Goal: Information Seeking & Learning: Learn about a topic

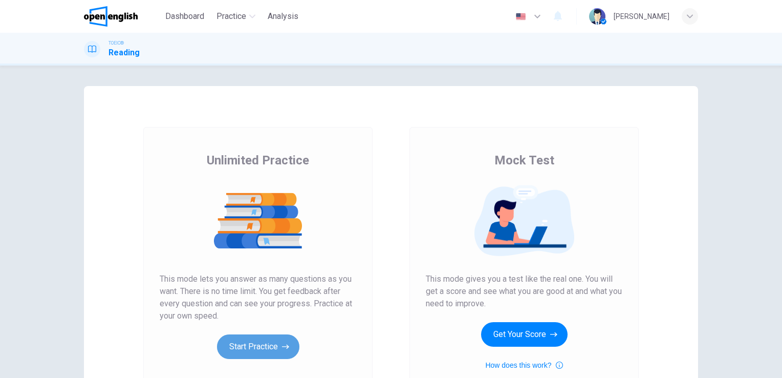
click at [272, 346] on button "Start Practice" at bounding box center [258, 346] width 82 height 25
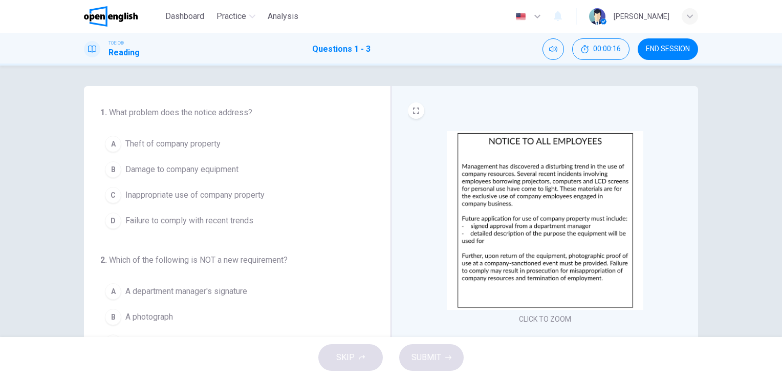
click at [552, 177] on img at bounding box center [545, 220] width 197 height 179
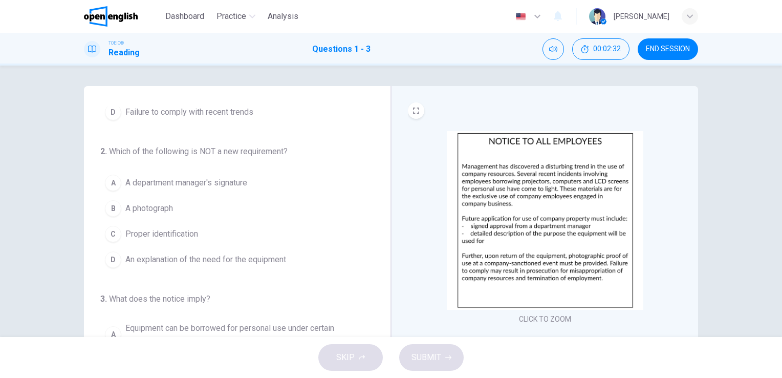
scroll to position [109, 0]
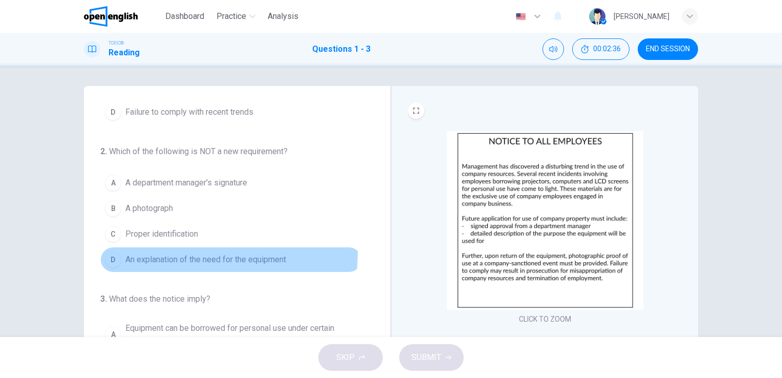
click at [189, 253] on span "An explanation of the need for the equipment" at bounding box center [205, 259] width 161 height 12
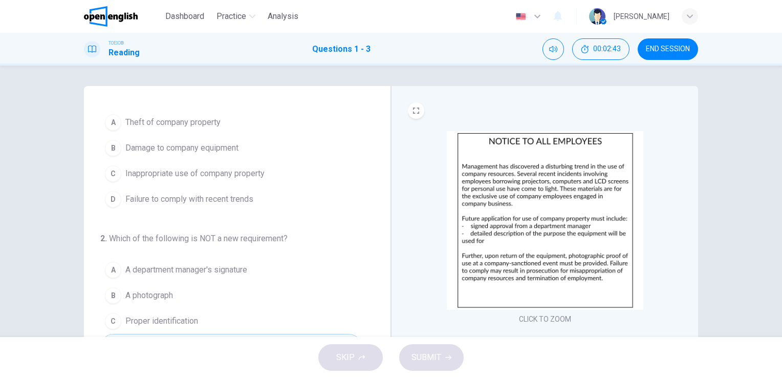
scroll to position [22, 0]
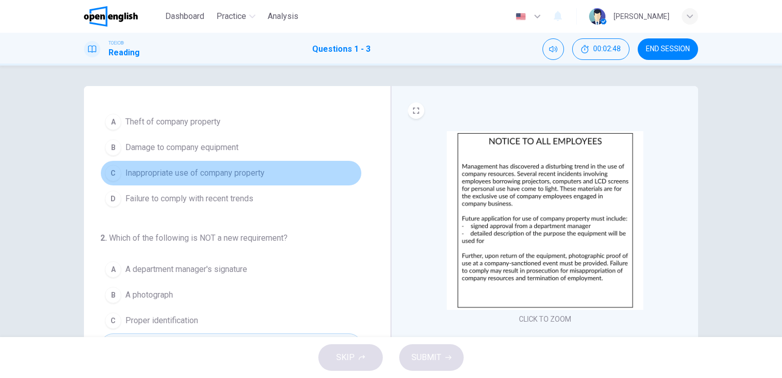
click at [244, 170] on span "Inappropriate use of company property" at bounding box center [194, 173] width 139 height 12
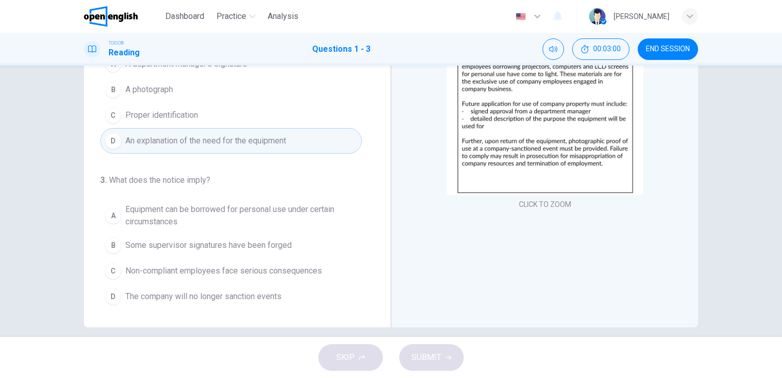
scroll to position [117, 0]
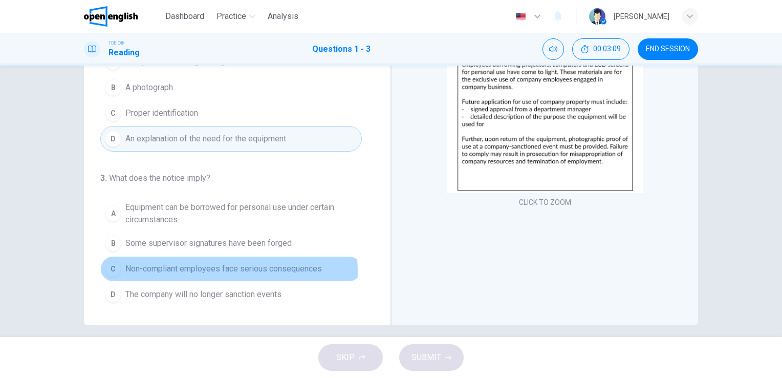
click at [225, 269] on span "Non-compliant employees face serious consequences" at bounding box center [223, 269] width 197 height 12
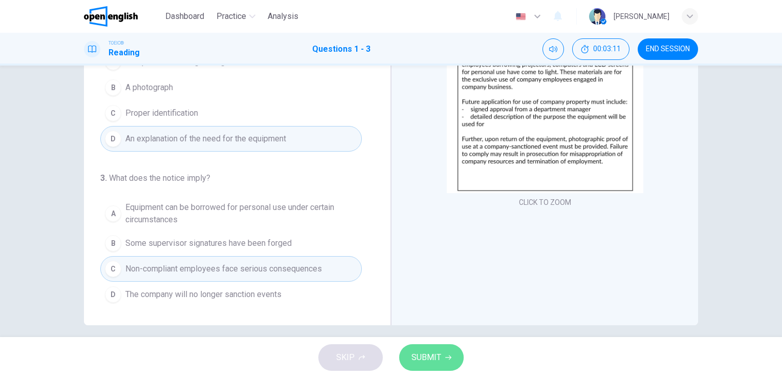
click at [422, 353] on span "SUBMIT" at bounding box center [427, 357] width 30 height 14
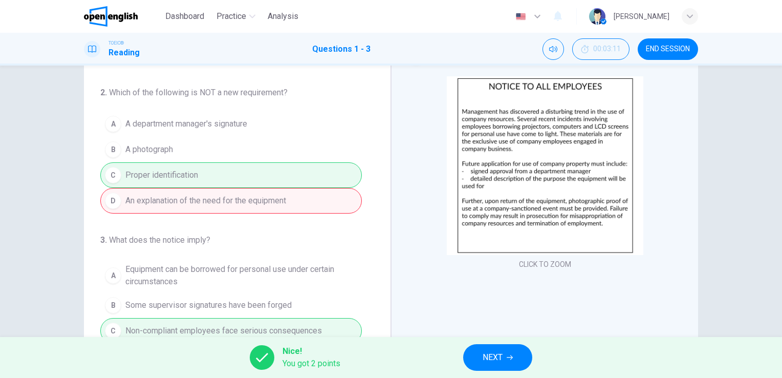
scroll to position [56, 0]
click at [490, 355] on span "NEXT" at bounding box center [493, 357] width 20 height 14
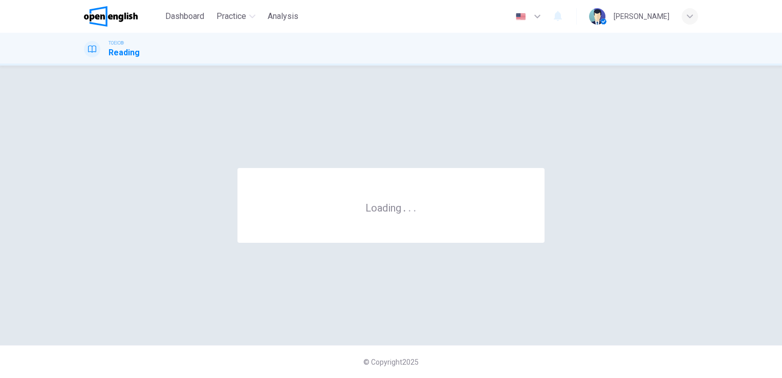
scroll to position [0, 0]
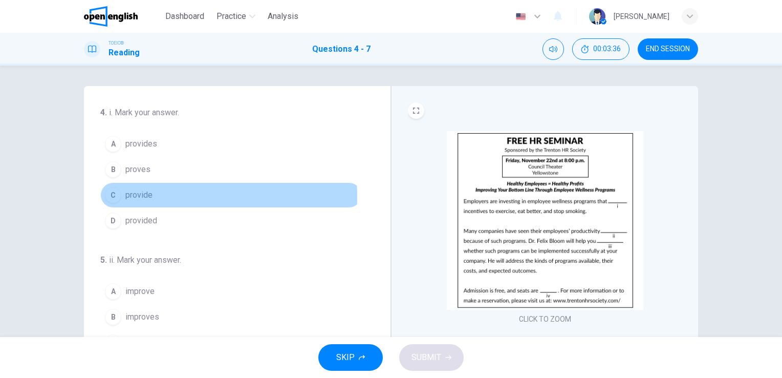
click at [140, 196] on span "provide" at bounding box center [138, 195] width 27 height 12
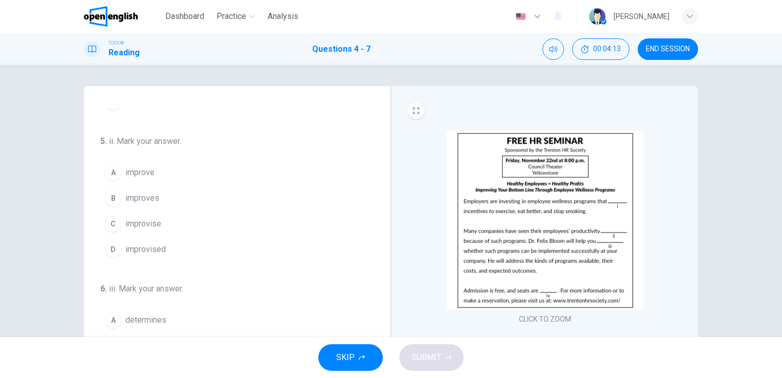
scroll to position [119, 0]
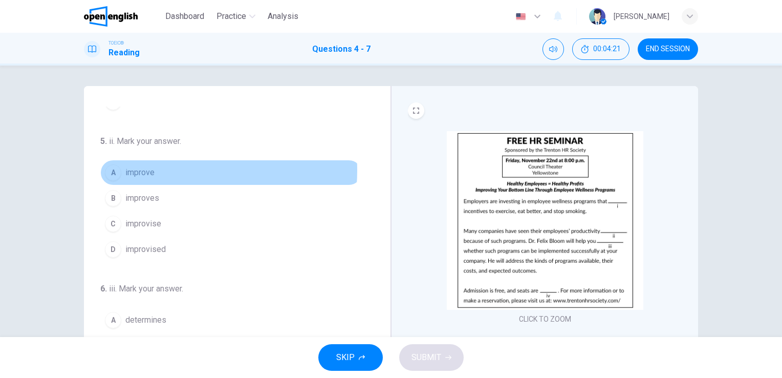
click at [152, 169] on span "improve" at bounding box center [139, 172] width 29 height 12
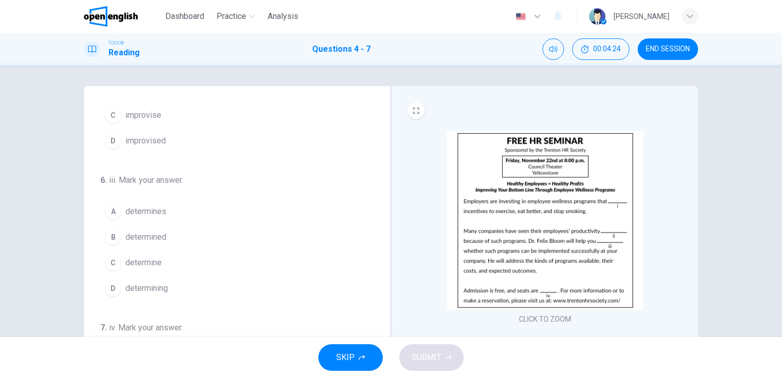
scroll to position [251, 0]
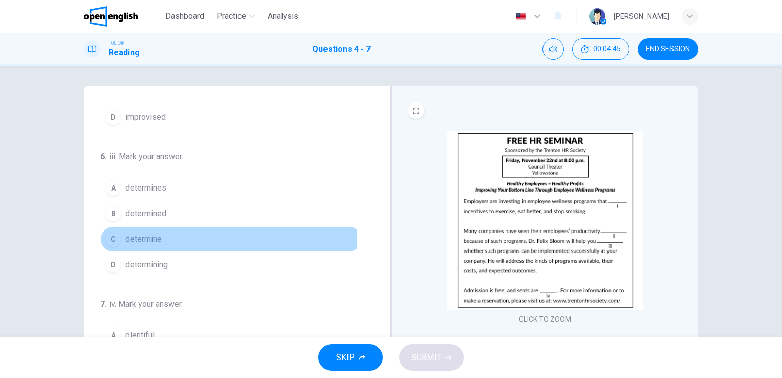
click at [135, 235] on span "determine" at bounding box center [143, 239] width 36 height 12
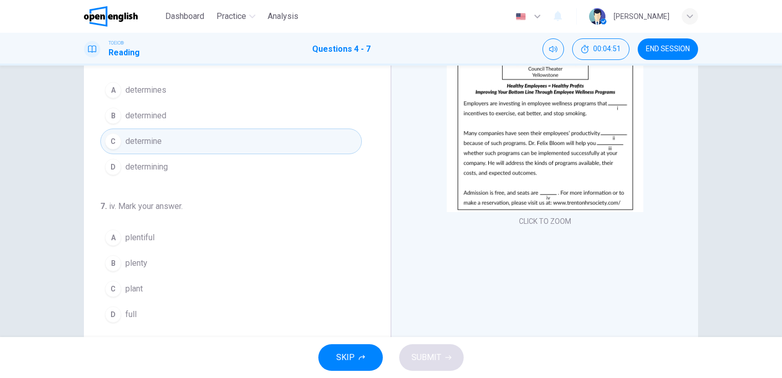
scroll to position [125, 0]
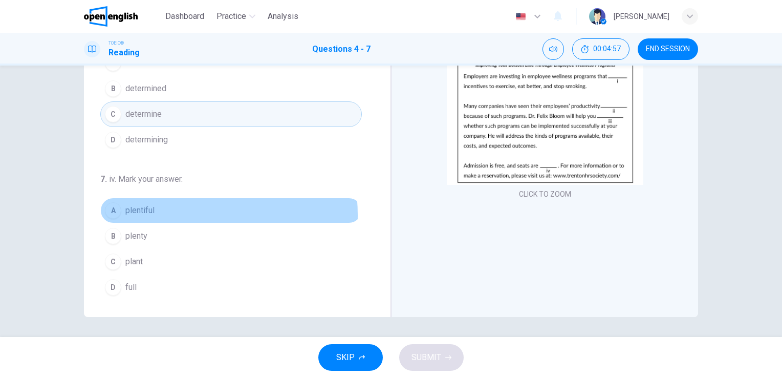
click at [170, 212] on button "A plentiful" at bounding box center [231, 211] width 262 height 26
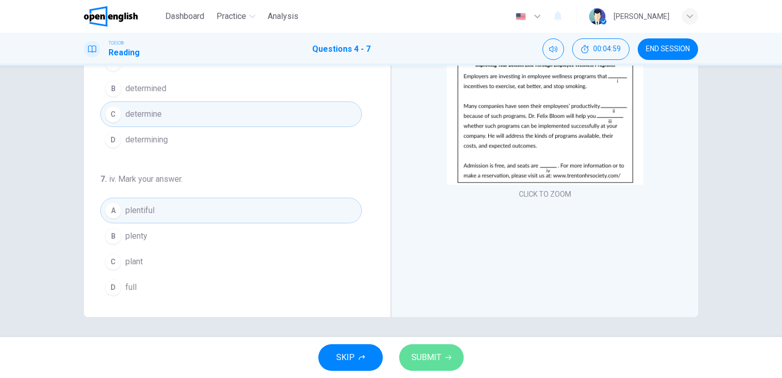
click at [422, 351] on span "SUBMIT" at bounding box center [427, 357] width 30 height 14
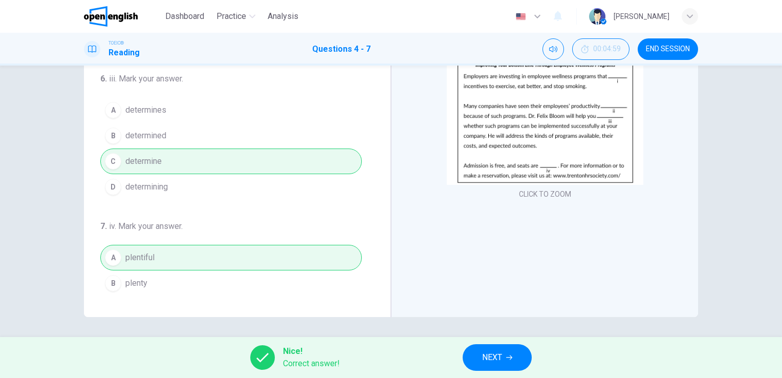
scroll to position [251, 0]
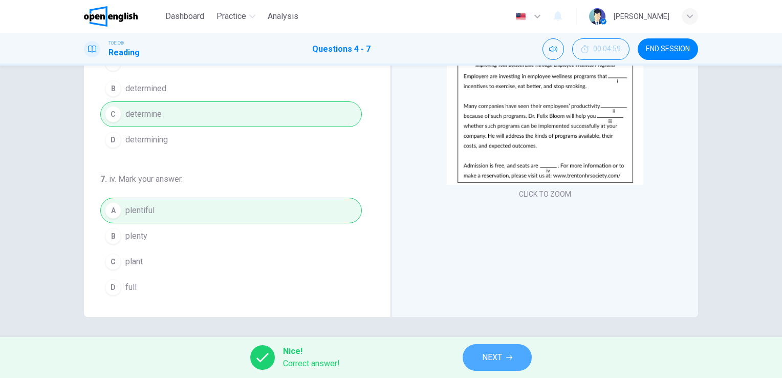
click at [489, 356] on span "NEXT" at bounding box center [492, 357] width 20 height 14
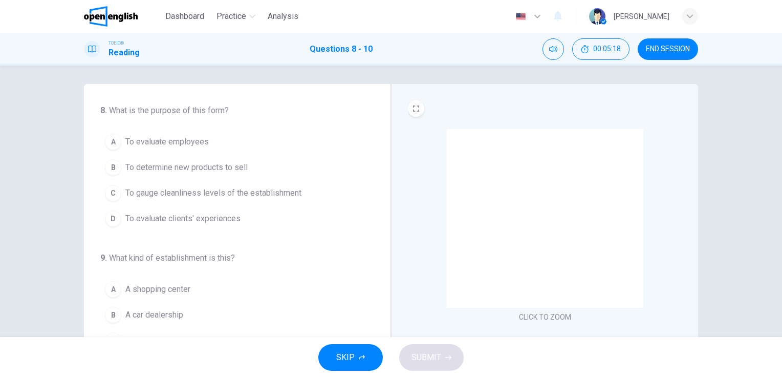
scroll to position [0, 0]
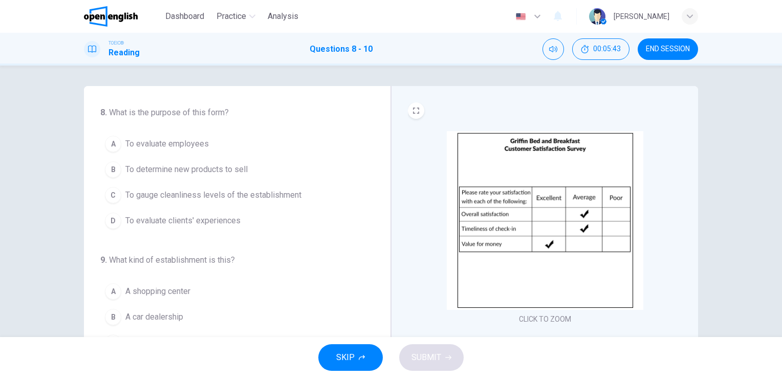
click at [227, 223] on span "To evaluate clients' experiences" at bounding box center [182, 220] width 115 height 12
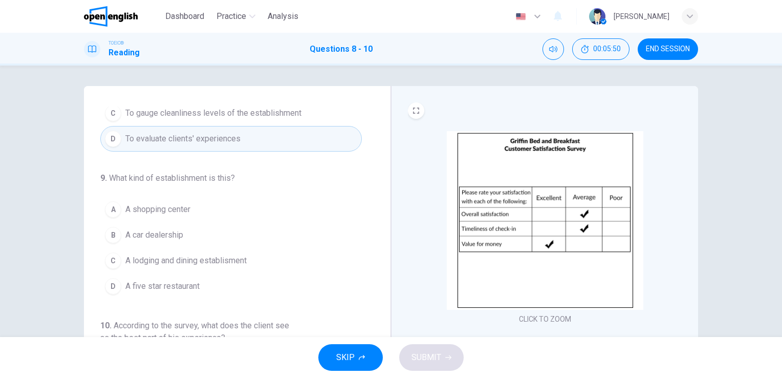
scroll to position [82, 0]
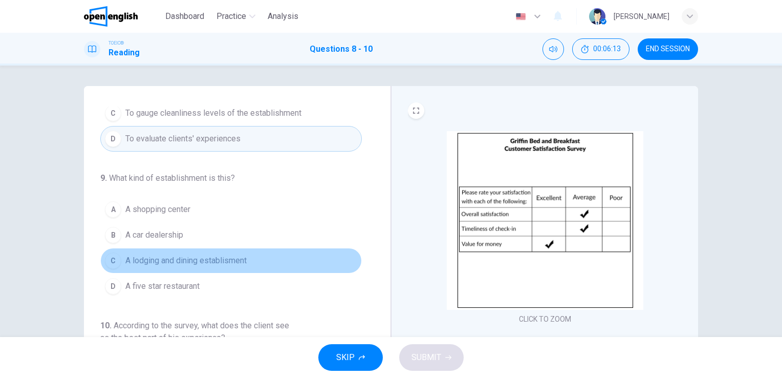
click at [244, 257] on span "A lodging and dining establisment" at bounding box center [185, 260] width 121 height 12
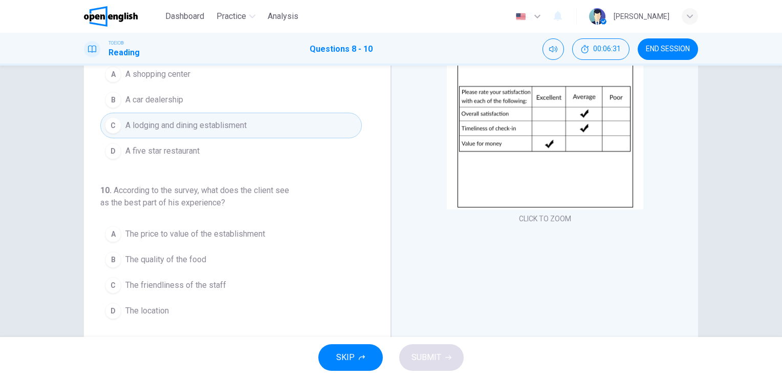
scroll to position [103, 0]
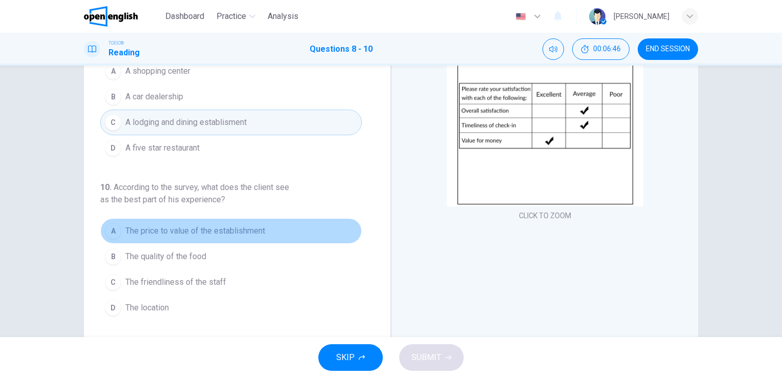
click at [251, 225] on span "The price to value of the establishment" at bounding box center [195, 231] width 140 height 12
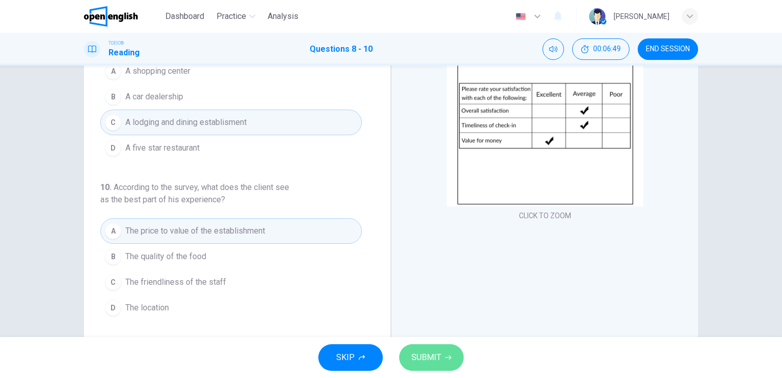
click at [420, 358] on span "SUBMIT" at bounding box center [427, 357] width 30 height 14
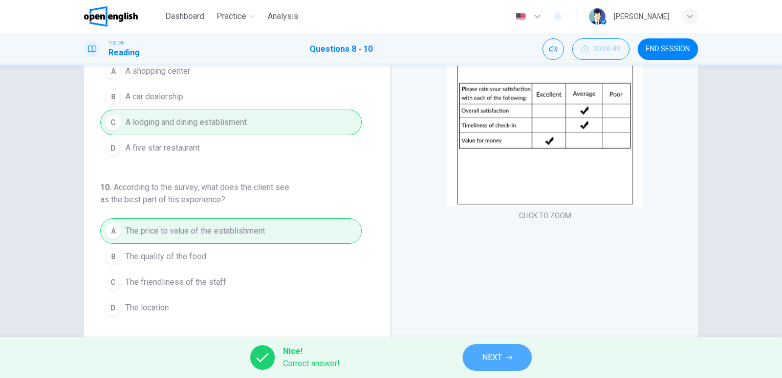
click at [487, 353] on span "NEXT" at bounding box center [492, 357] width 20 height 14
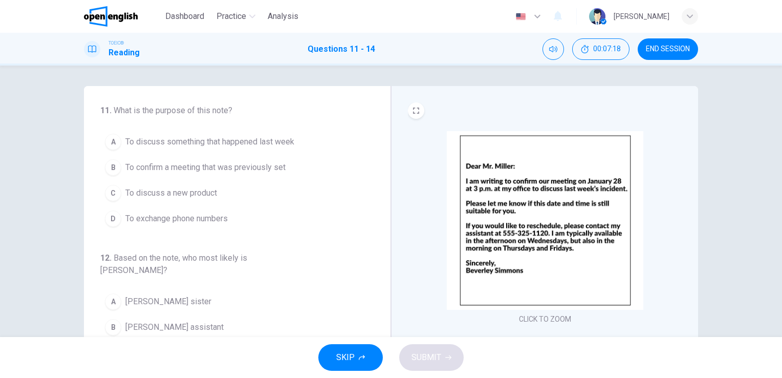
scroll to position [0, 0]
click at [280, 141] on span "To discuss something that happened last week" at bounding box center [209, 144] width 169 height 12
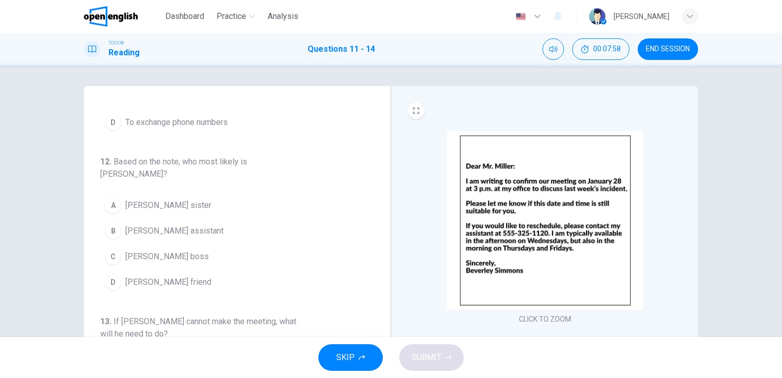
scroll to position [97, 0]
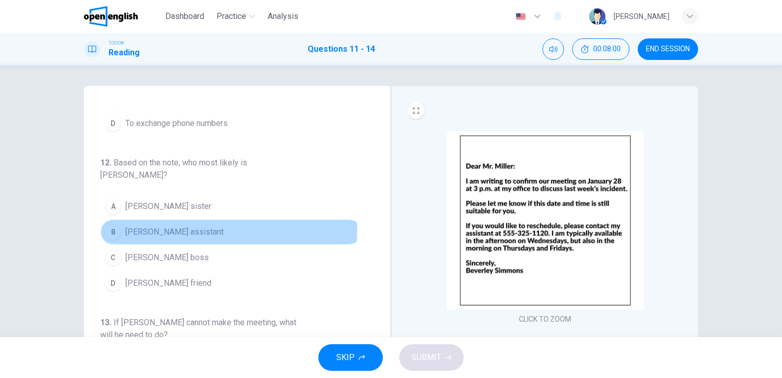
click at [182, 226] on span "[PERSON_NAME] assistant" at bounding box center [174, 232] width 98 height 12
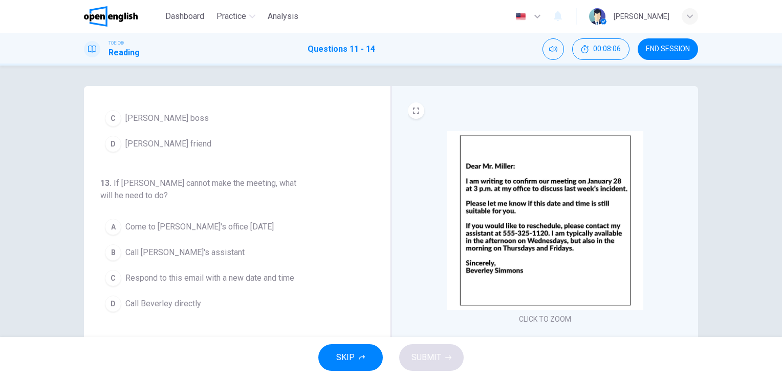
scroll to position [237, 0]
click at [248, 220] on span "Come to [PERSON_NAME]'s office [DATE]" at bounding box center [199, 226] width 148 height 12
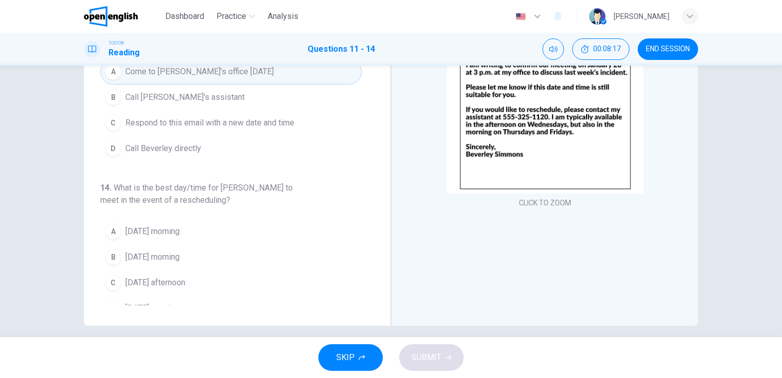
scroll to position [116, 0]
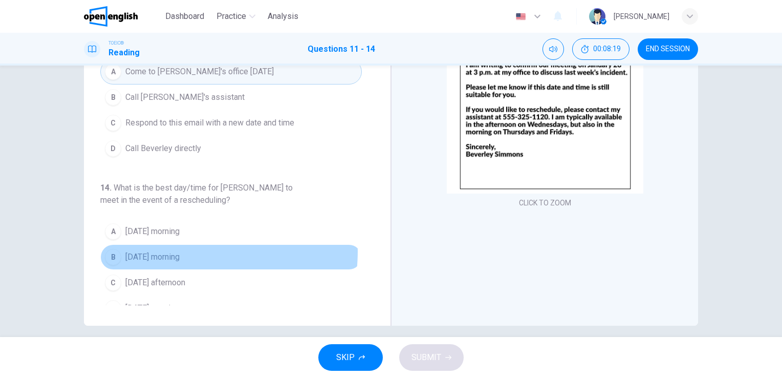
click at [180, 251] on span "[DATE] morning" at bounding box center [152, 257] width 54 height 12
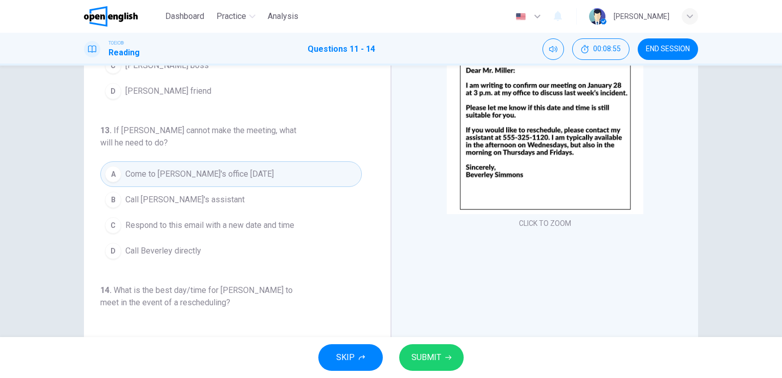
scroll to position [193, 0]
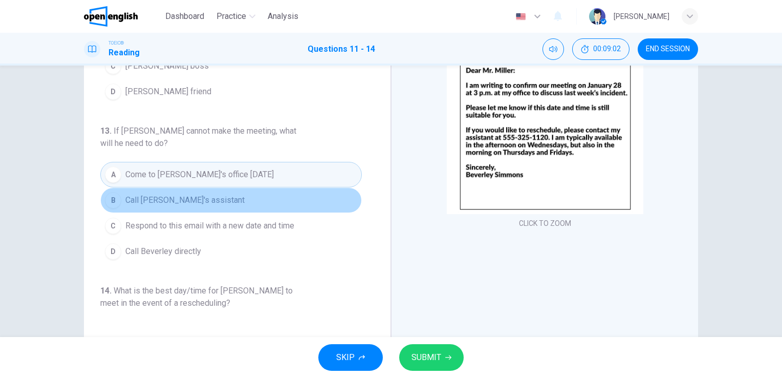
click at [260, 197] on button "B Call [PERSON_NAME]'s assistant" at bounding box center [231, 200] width 262 height 26
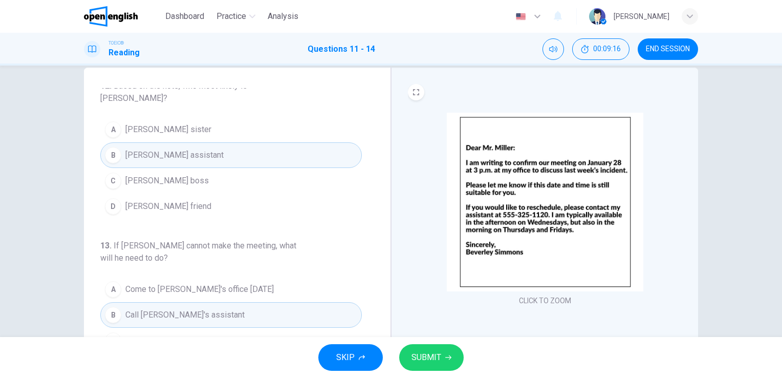
scroll to position [155, 0]
click at [424, 358] on span "SUBMIT" at bounding box center [427, 357] width 30 height 14
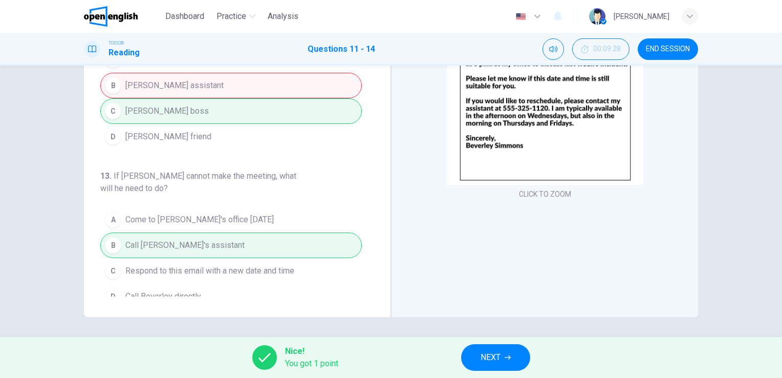
scroll to position [119, 0]
click at [491, 353] on span "NEXT" at bounding box center [491, 357] width 20 height 14
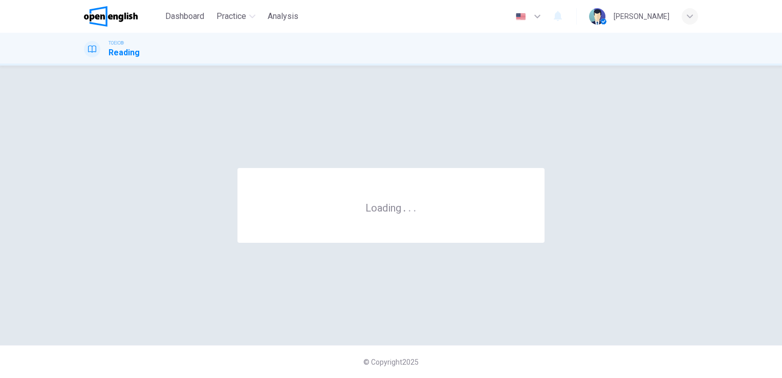
scroll to position [0, 0]
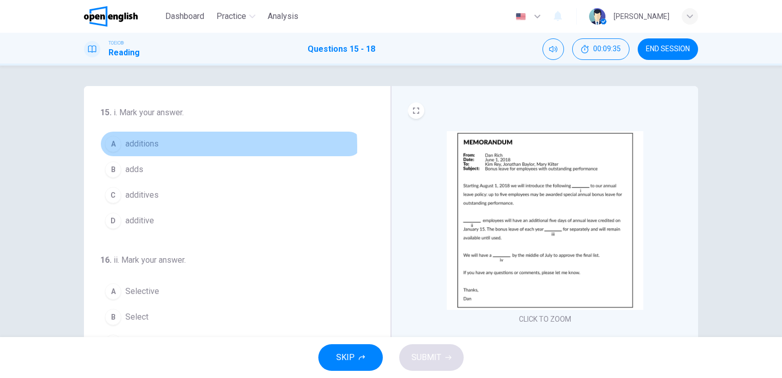
click at [144, 146] on span "additions" at bounding box center [141, 144] width 33 height 12
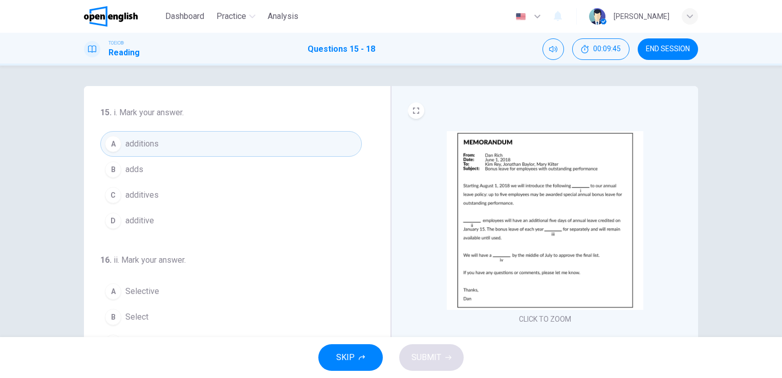
click at [503, 208] on img at bounding box center [545, 220] width 197 height 179
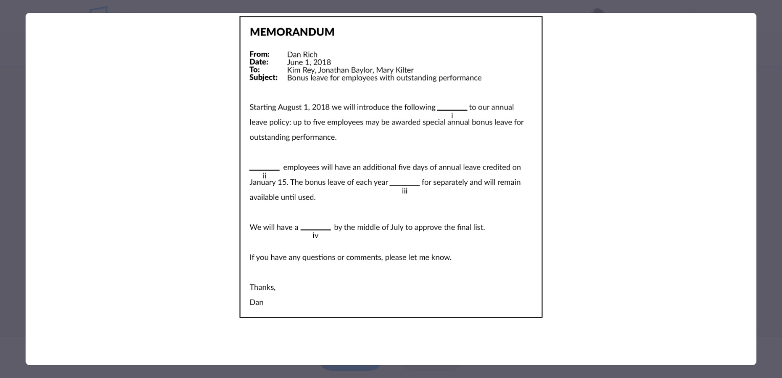
click at [503, 208] on img at bounding box center [391, 167] width 731 height 309
drag, startPoint x: 364, startPoint y: 200, endPoint x: 328, endPoint y: 186, distance: 39.2
click at [328, 186] on img at bounding box center [391, 167] width 731 height 309
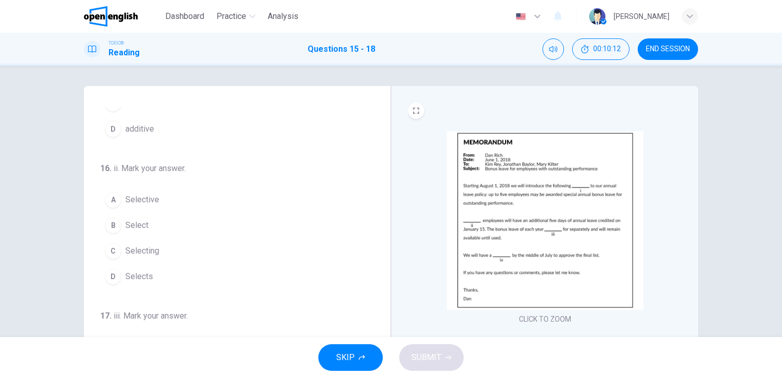
scroll to position [94, 0]
click at [141, 218] on span "Select" at bounding box center [136, 223] width 23 height 12
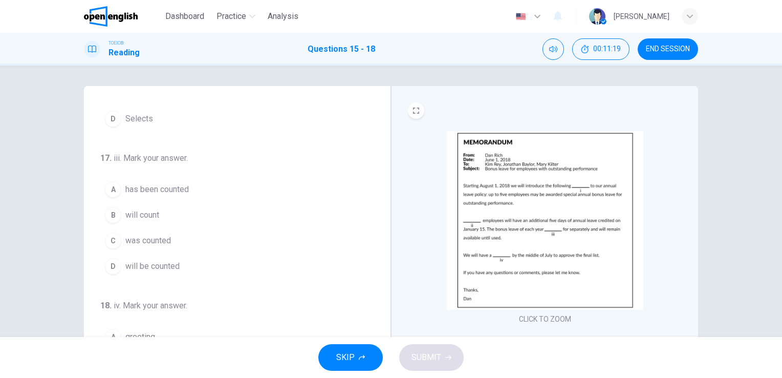
scroll to position [250, 0]
click at [153, 266] on span "will be counted" at bounding box center [152, 266] width 54 height 12
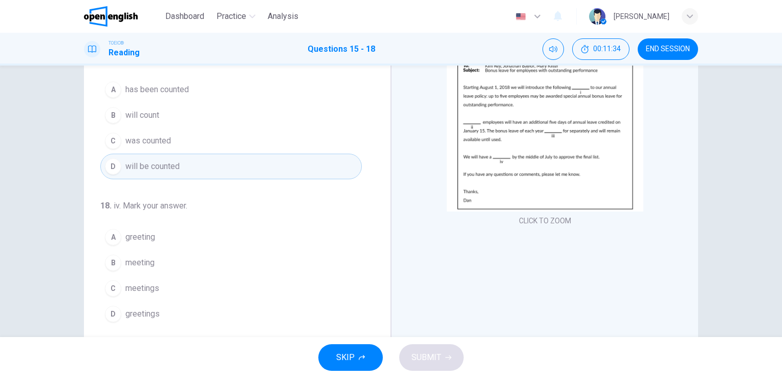
scroll to position [99, 0]
click at [174, 255] on button "B meeting" at bounding box center [231, 262] width 262 height 26
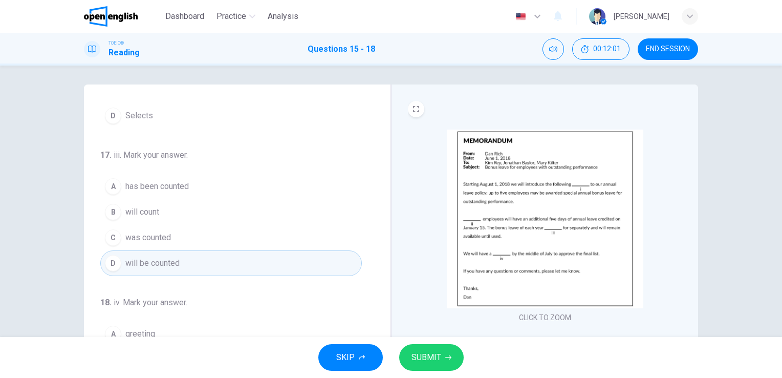
scroll to position [0, 0]
click at [434, 356] on span "SUBMIT" at bounding box center [427, 357] width 30 height 14
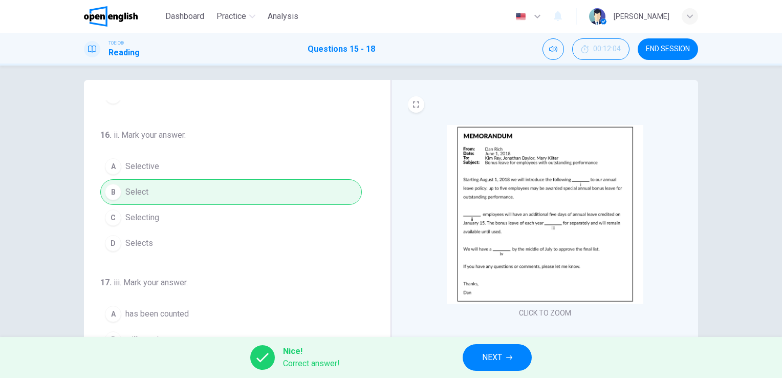
scroll to position [117, 0]
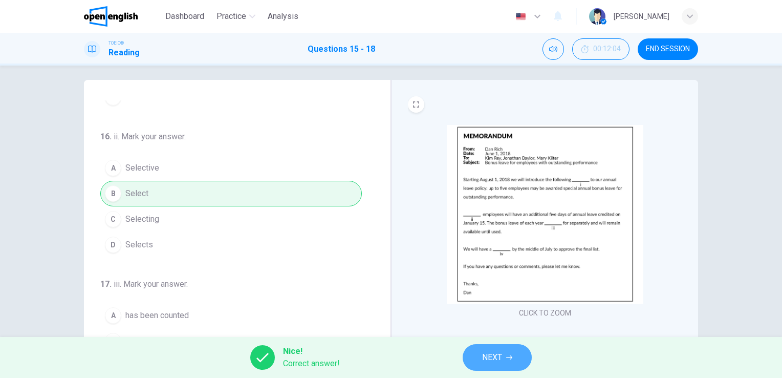
click at [488, 358] on span "NEXT" at bounding box center [492, 357] width 20 height 14
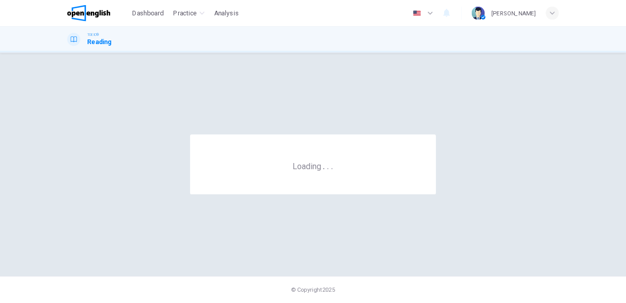
scroll to position [0, 0]
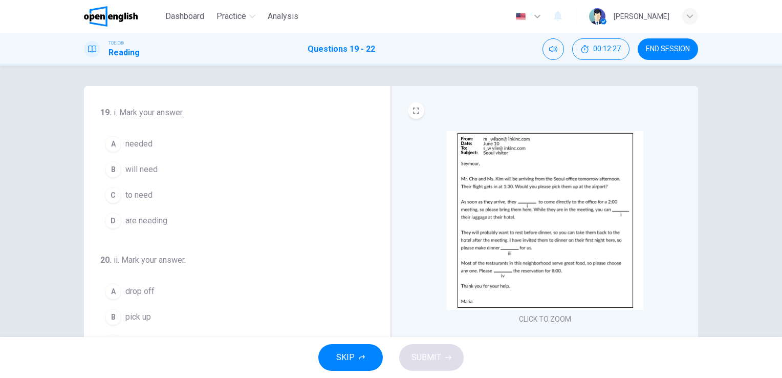
click at [507, 260] on img at bounding box center [545, 220] width 197 height 179
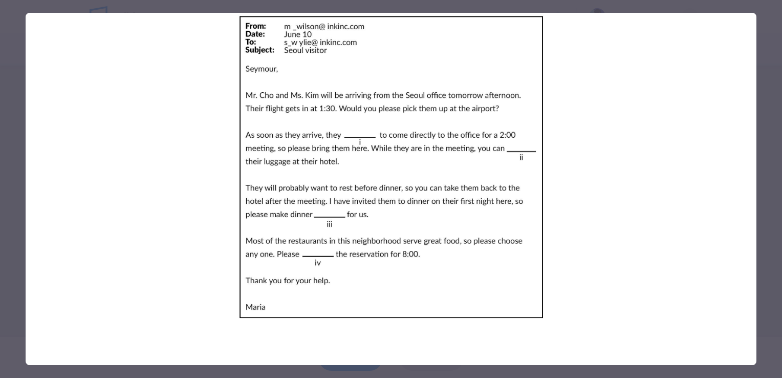
click at [507, 260] on img at bounding box center [391, 167] width 731 height 309
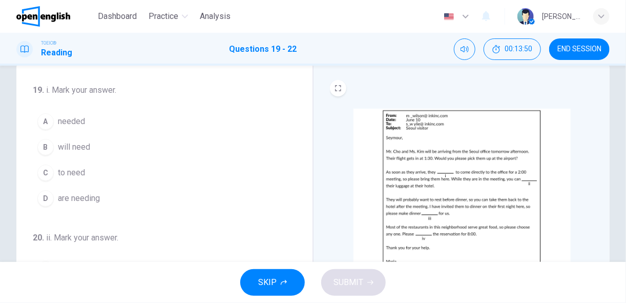
scroll to position [18, 0]
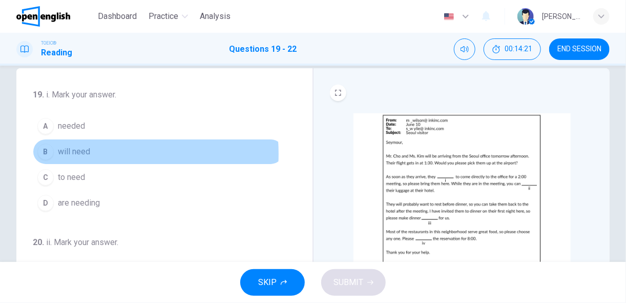
click at [74, 153] on span "will need" at bounding box center [74, 151] width 32 height 12
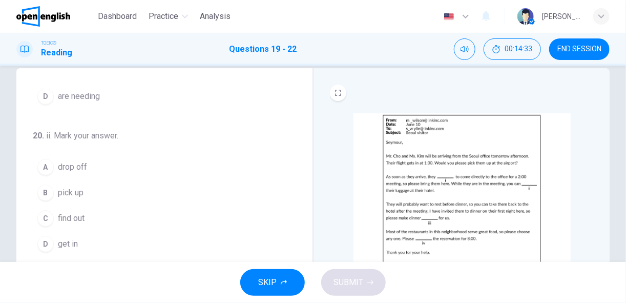
scroll to position [108, 0]
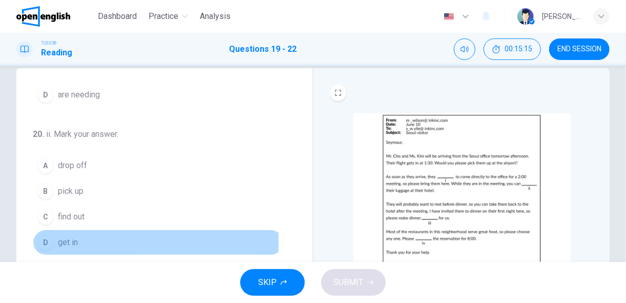
click at [64, 238] on span "get in" at bounding box center [68, 242] width 20 height 12
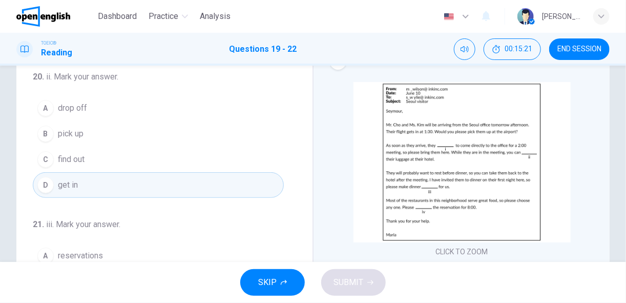
scroll to position [50, 0]
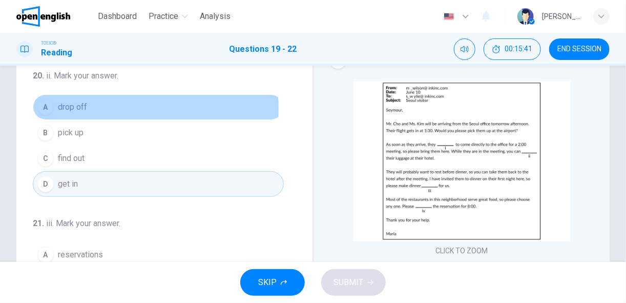
click at [127, 106] on button "A drop off" at bounding box center [158, 107] width 251 height 26
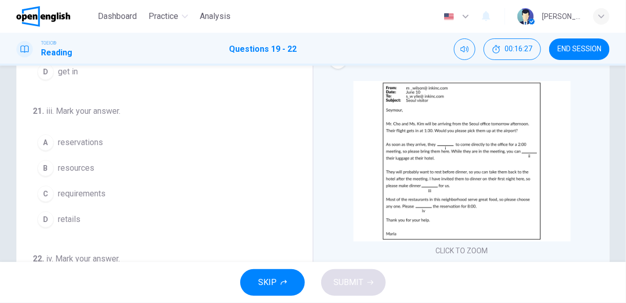
scroll to position [248, 0]
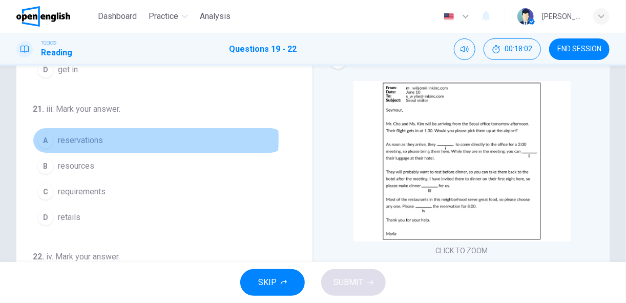
click at [100, 135] on span "reservations" at bounding box center [80, 140] width 45 height 12
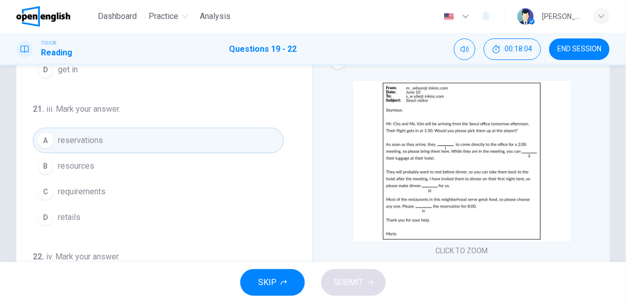
click at [100, 135] on span "reservations" at bounding box center [80, 140] width 45 height 12
click at [73, 185] on span "requirements" at bounding box center [82, 191] width 48 height 12
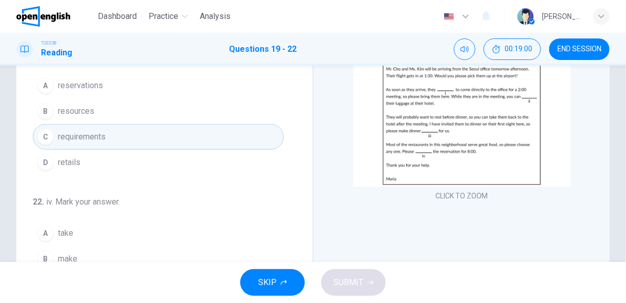
scroll to position [105, 0]
click at [460, 196] on button "CLICK TO ZOOM" at bounding box center [462, 195] width 60 height 14
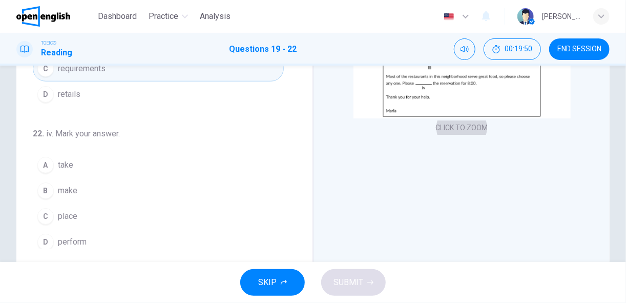
scroll to position [175, 0]
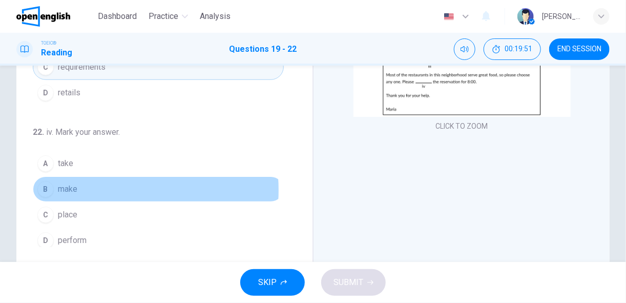
click at [95, 184] on button "B make" at bounding box center [158, 189] width 251 height 26
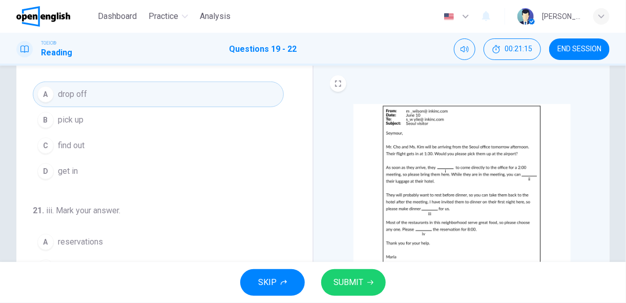
scroll to position [169, 0]
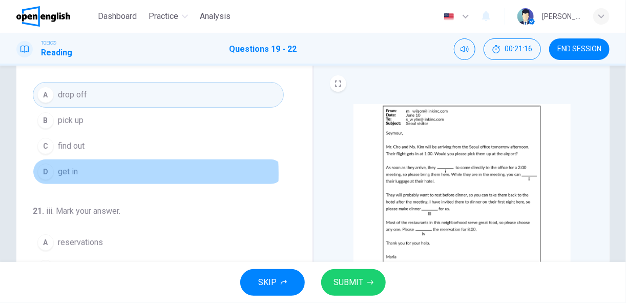
click at [59, 170] on span "get in" at bounding box center [68, 171] width 20 height 12
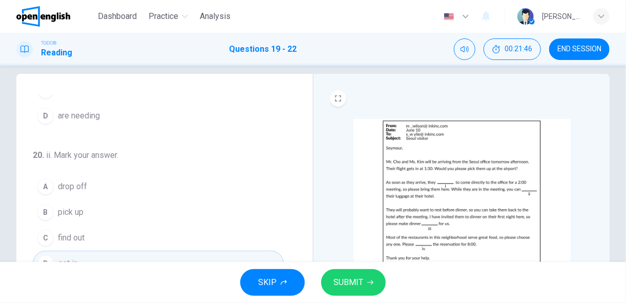
scroll to position [92, 0]
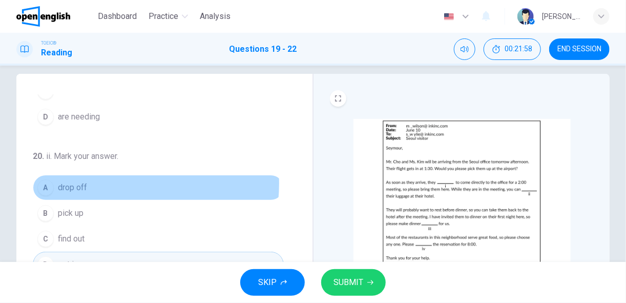
click at [105, 181] on button "A drop off" at bounding box center [158, 188] width 251 height 26
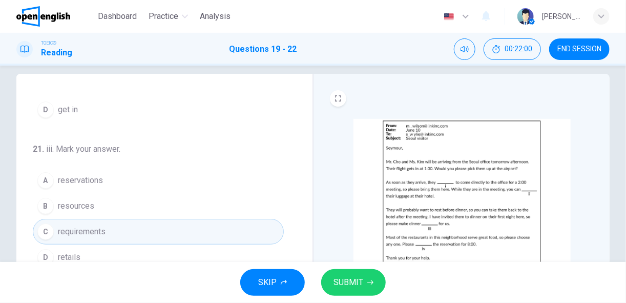
scroll to position [248, 0]
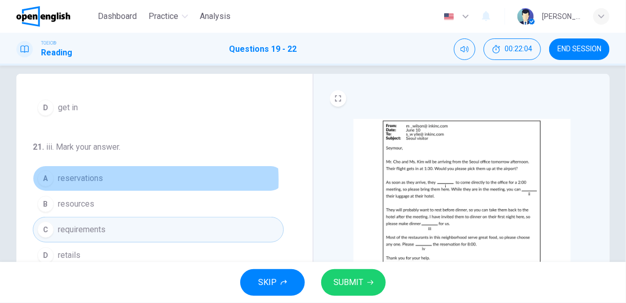
click at [83, 177] on span "reservations" at bounding box center [80, 178] width 45 height 12
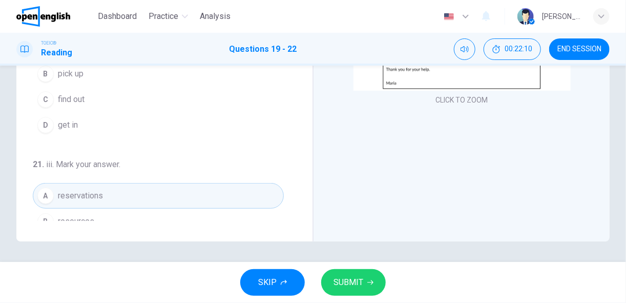
scroll to position [39, 0]
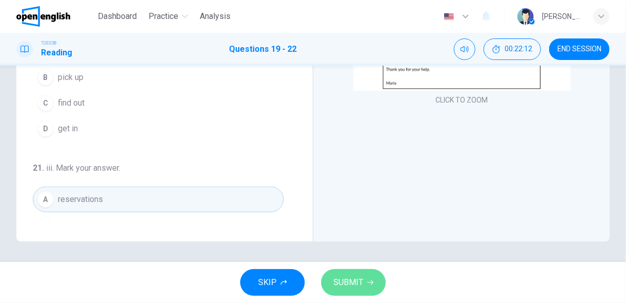
click at [348, 278] on span "SUBMIT" at bounding box center [348, 282] width 30 height 14
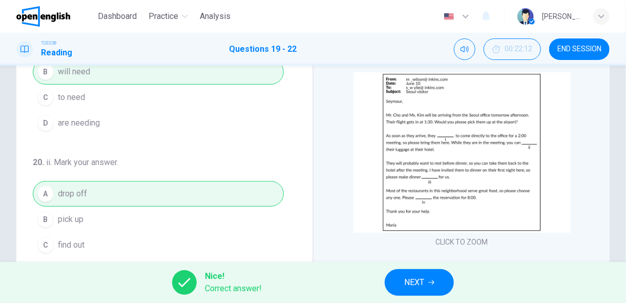
scroll to position [79, 0]
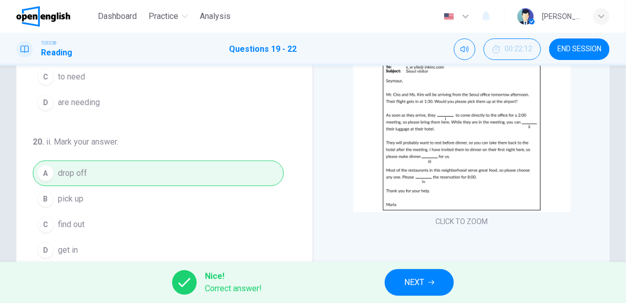
click at [462, 222] on button "CLICK TO ZOOM" at bounding box center [462, 221] width 60 height 14
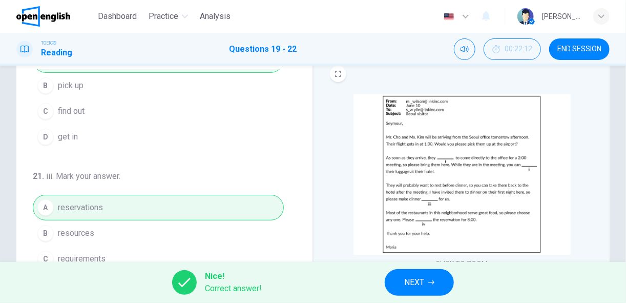
scroll to position [196, 0]
click at [413, 283] on span "NEXT" at bounding box center [414, 282] width 20 height 14
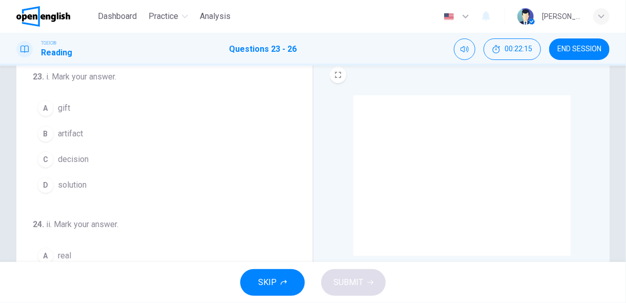
scroll to position [30, 0]
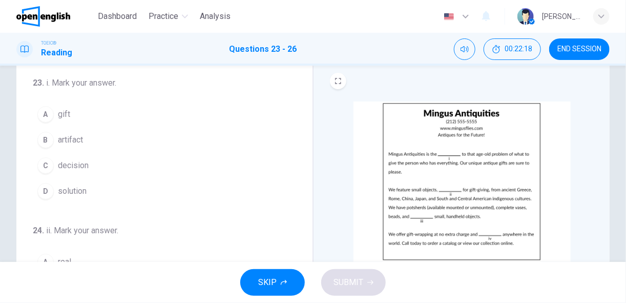
click at [584, 193] on div "CLICK TO ZOOM" at bounding box center [462, 189] width 264 height 177
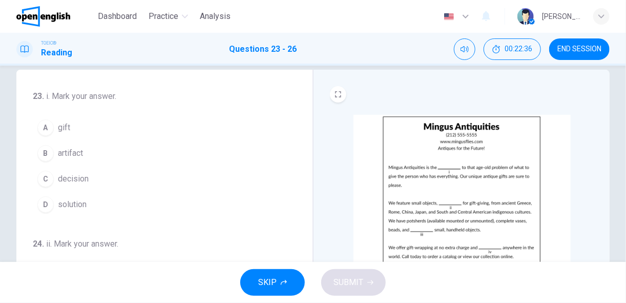
scroll to position [16, 0]
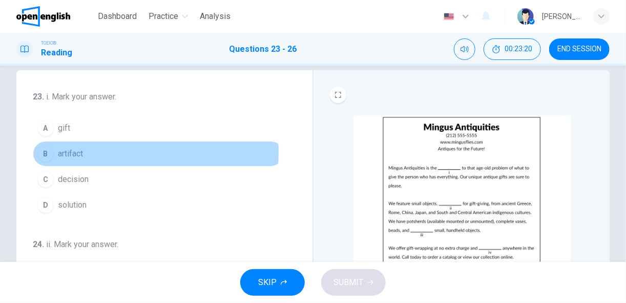
click at [70, 152] on span "artifact" at bounding box center [70, 153] width 25 height 12
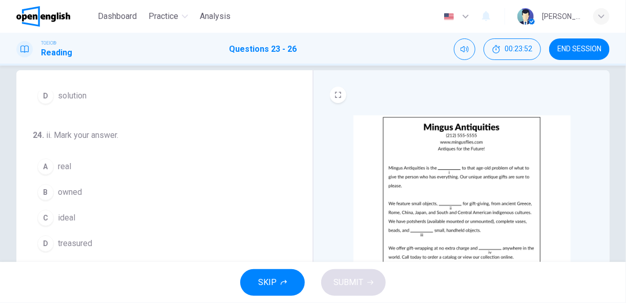
scroll to position [111, 0]
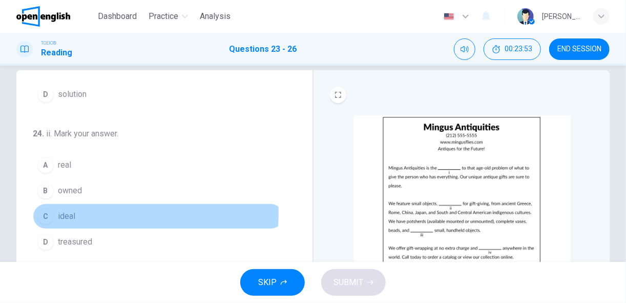
click at [78, 210] on button "C ideal" at bounding box center [158, 216] width 251 height 26
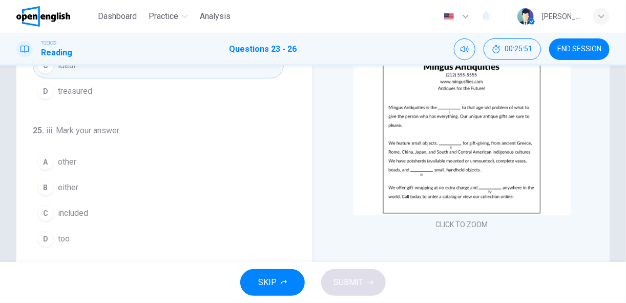
scroll to position [201, 0]
click at [88, 210] on span "included" at bounding box center [73, 213] width 30 height 12
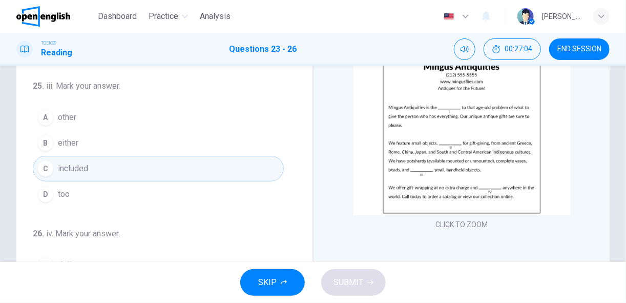
scroll to position [248, 0]
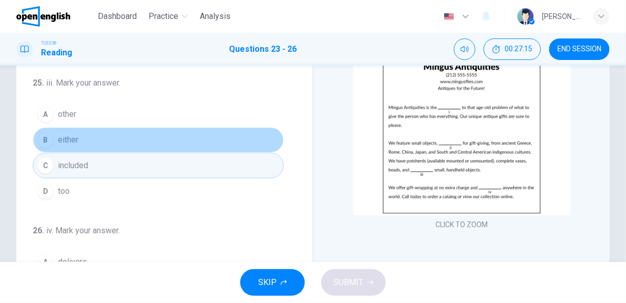
click at [188, 131] on button "B either" at bounding box center [158, 140] width 251 height 26
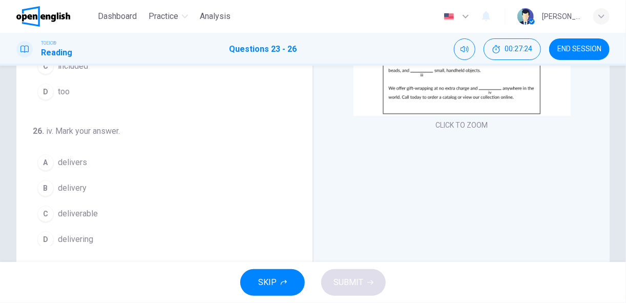
scroll to position [180, 0]
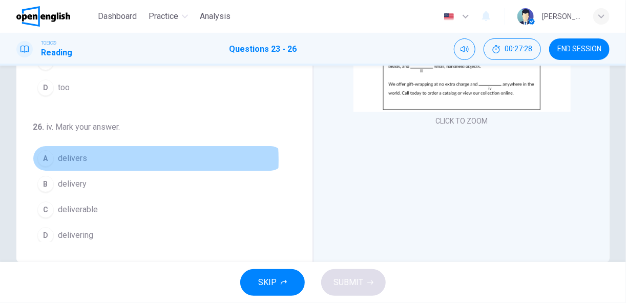
click at [83, 155] on span "delivers" at bounding box center [72, 158] width 29 height 12
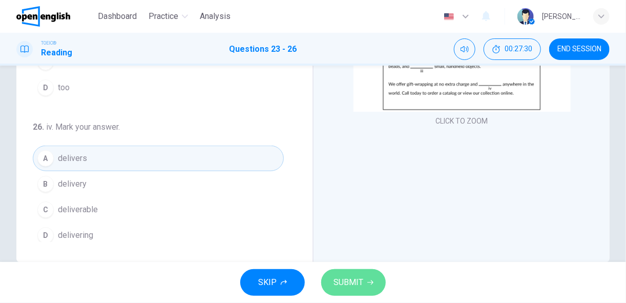
click at [345, 282] on span "SUBMIT" at bounding box center [348, 282] width 30 height 14
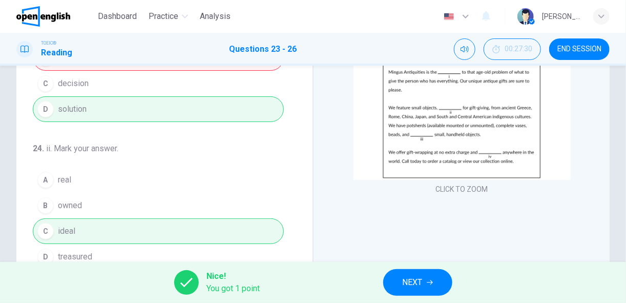
scroll to position [112, 0]
click at [407, 282] on span "NEXT" at bounding box center [412, 282] width 20 height 14
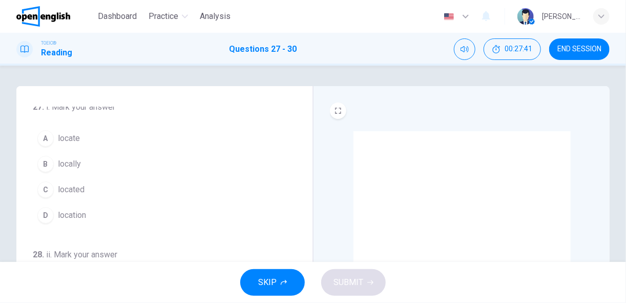
scroll to position [5, 0]
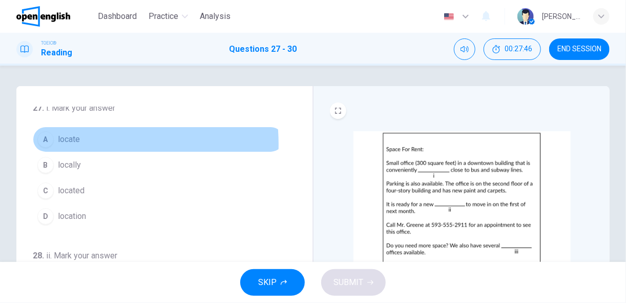
click at [76, 143] on span "locate" at bounding box center [69, 139] width 22 height 12
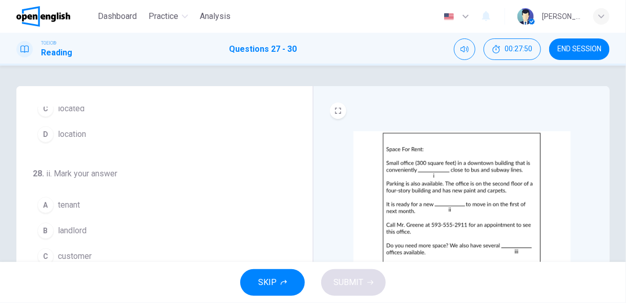
scroll to position [88, 0]
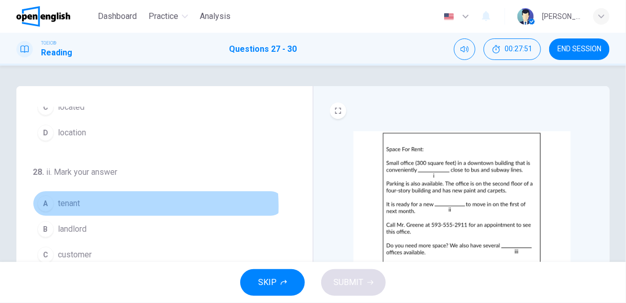
click at [110, 204] on button "A tenant" at bounding box center [158, 203] width 251 height 26
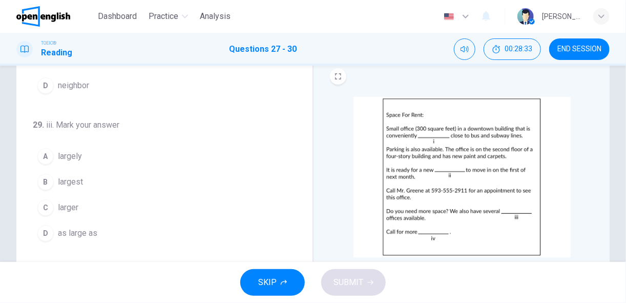
scroll to position [35, 0]
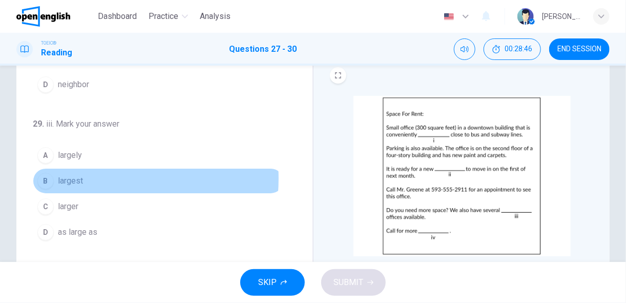
click at [77, 175] on span "largest" at bounding box center [70, 181] width 25 height 12
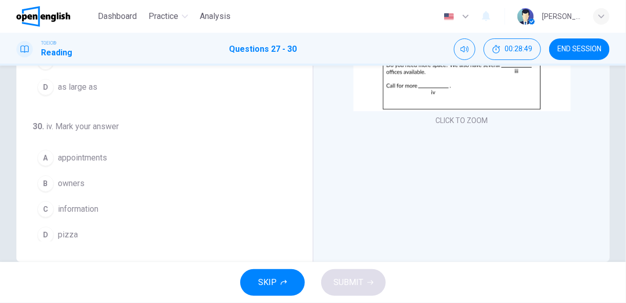
scroll to position [181, 0]
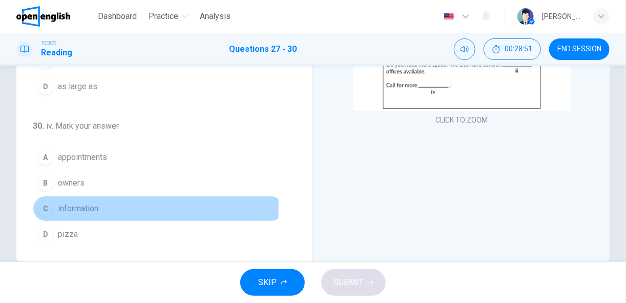
click at [90, 202] on span "information" at bounding box center [78, 208] width 40 height 12
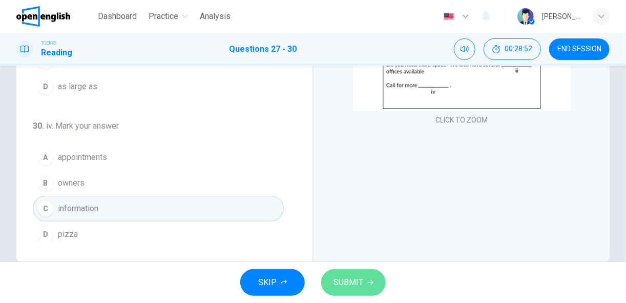
click at [352, 282] on span "SUBMIT" at bounding box center [348, 282] width 30 height 14
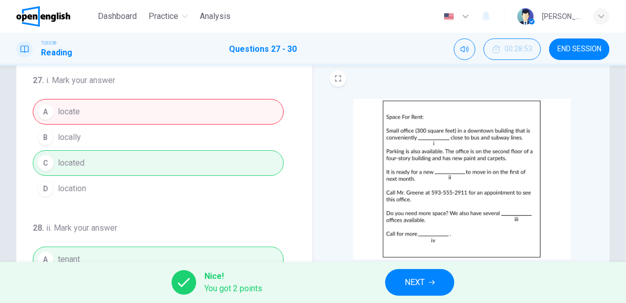
scroll to position [32, 0]
click at [414, 283] on span "NEXT" at bounding box center [414, 282] width 20 height 14
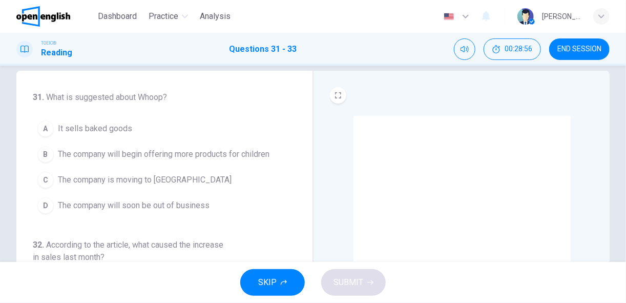
scroll to position [18, 0]
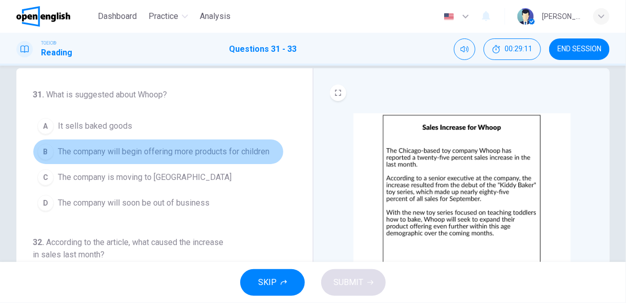
click at [255, 156] on span "The company will begin offering more products for children" at bounding box center [163, 151] width 211 height 12
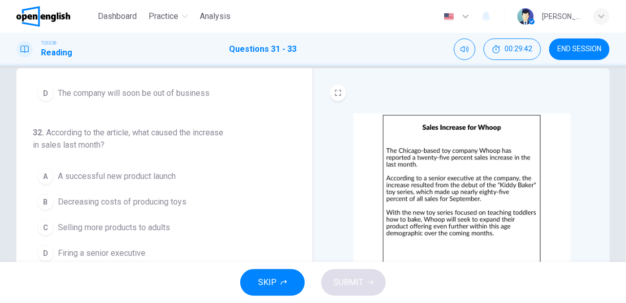
scroll to position [127, 0]
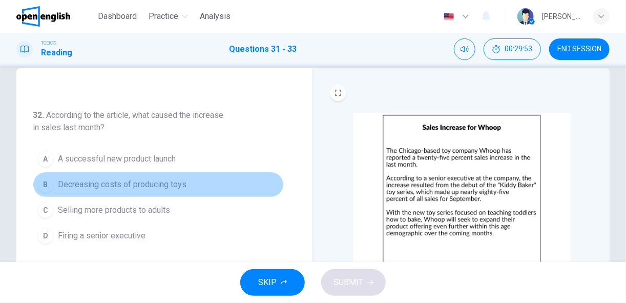
click at [170, 183] on span "Decreasing costs of producing toys" at bounding box center [122, 184] width 128 height 12
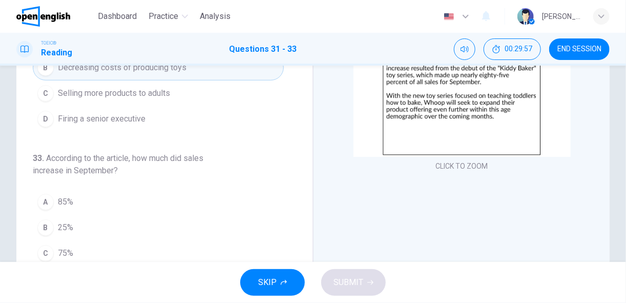
scroll to position [158, 0]
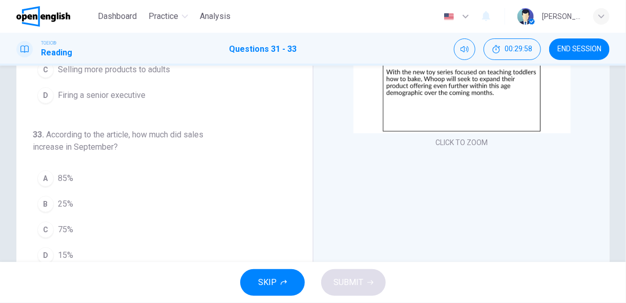
click at [86, 201] on button "B 25%" at bounding box center [158, 204] width 251 height 26
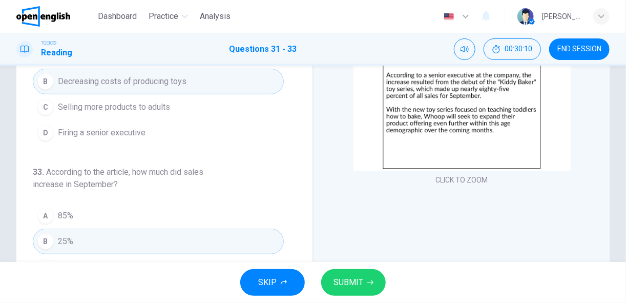
scroll to position [117, 0]
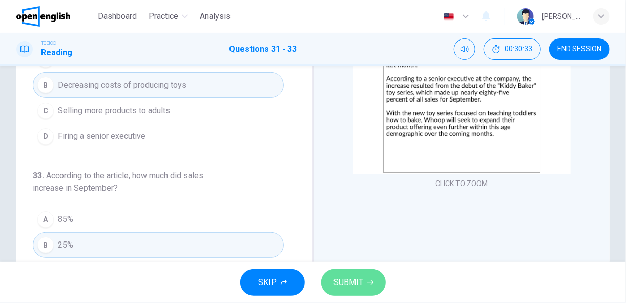
click at [350, 277] on span "SUBMIT" at bounding box center [348, 282] width 30 height 14
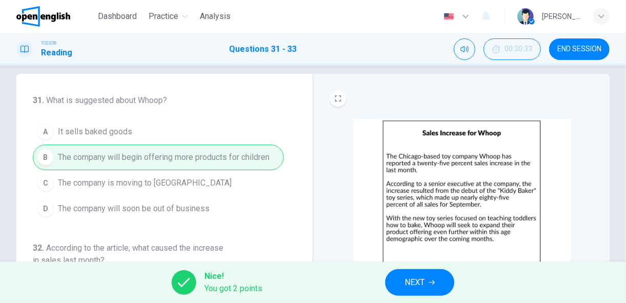
scroll to position [0, 0]
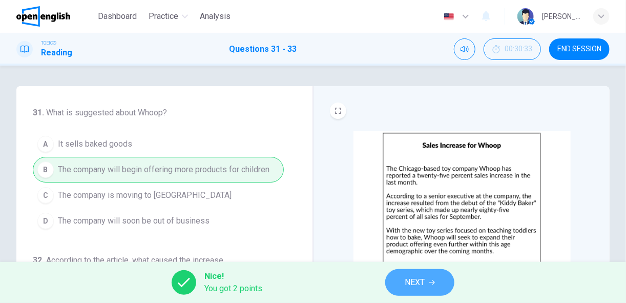
click at [423, 281] on span "NEXT" at bounding box center [414, 282] width 20 height 14
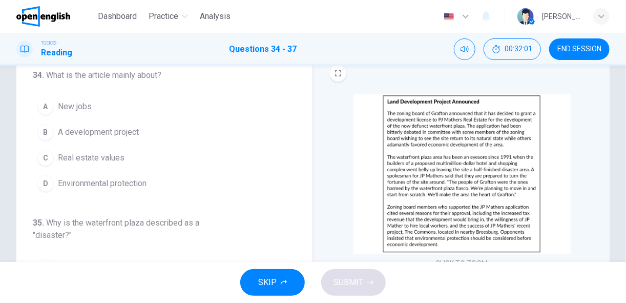
scroll to position [38, 0]
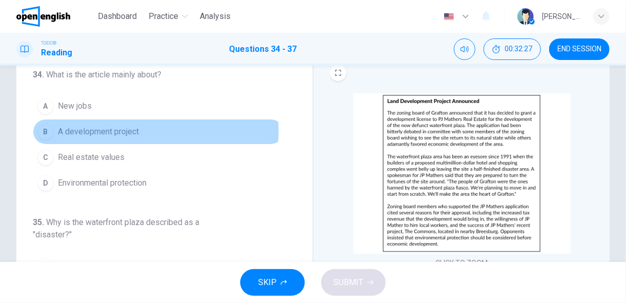
click at [135, 131] on span "A development project" at bounding box center [98, 131] width 81 height 12
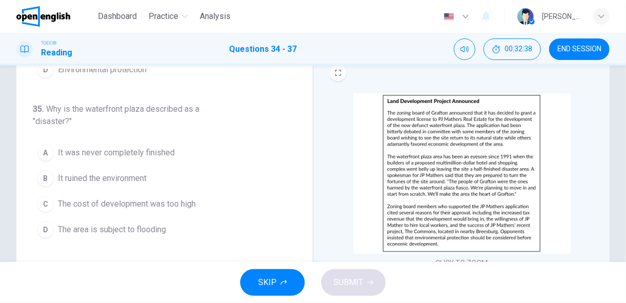
scroll to position [114, 0]
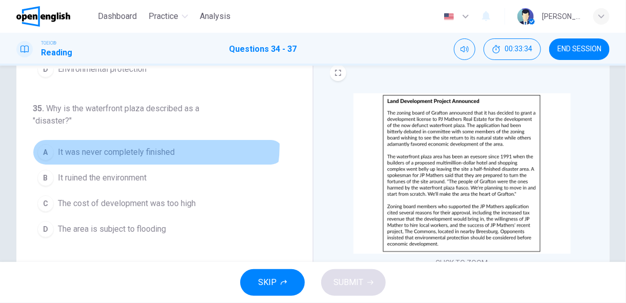
click at [151, 143] on button "A It was never completely finished" at bounding box center [158, 152] width 251 height 26
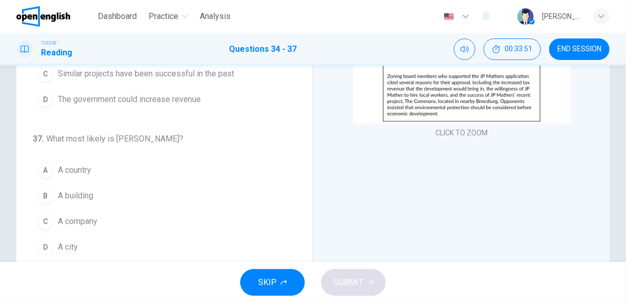
scroll to position [169, 0]
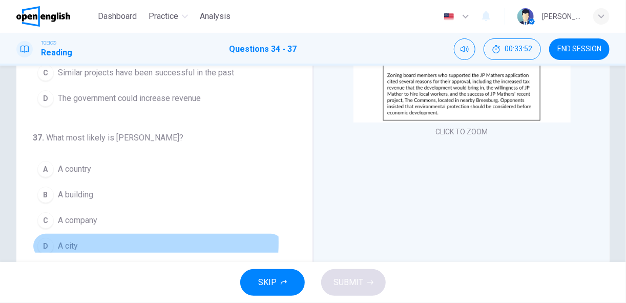
click at [91, 236] on button "D A city" at bounding box center [158, 246] width 251 height 26
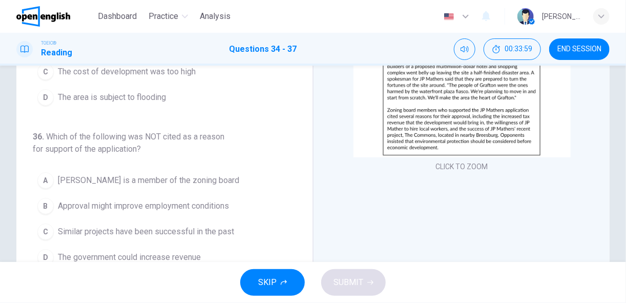
scroll to position [133, 0]
click at [237, 183] on button "A [PERSON_NAME] is a member of the zoning board" at bounding box center [158, 182] width 251 height 26
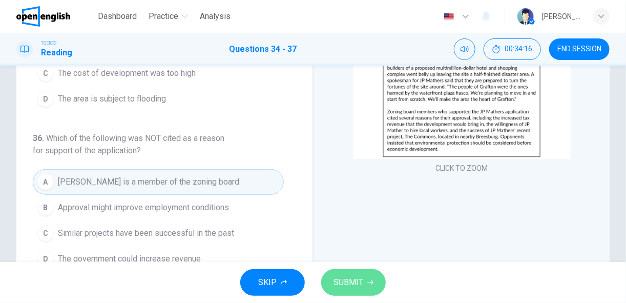
click at [346, 278] on span "SUBMIT" at bounding box center [348, 282] width 30 height 14
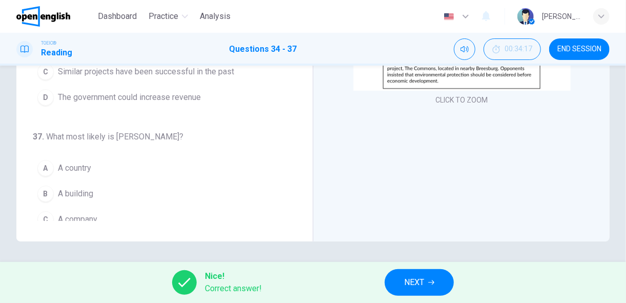
scroll to position [273, 0]
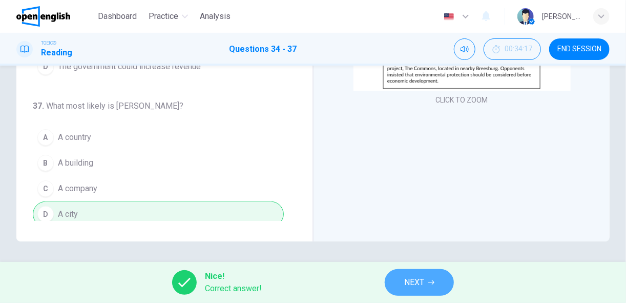
click at [407, 283] on span "NEXT" at bounding box center [414, 282] width 20 height 14
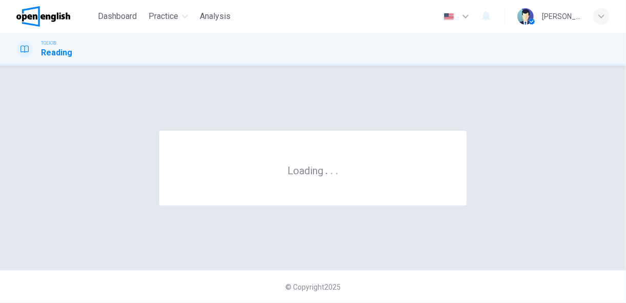
scroll to position [0, 0]
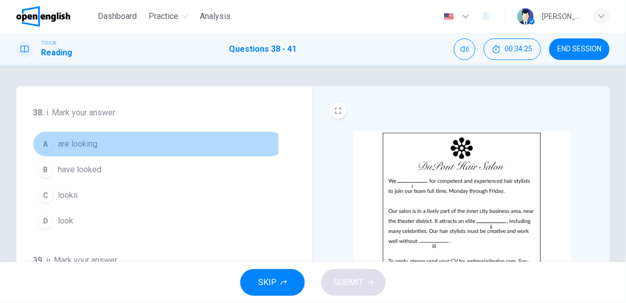
click at [94, 143] on span "are looking" at bounding box center [77, 144] width 39 height 12
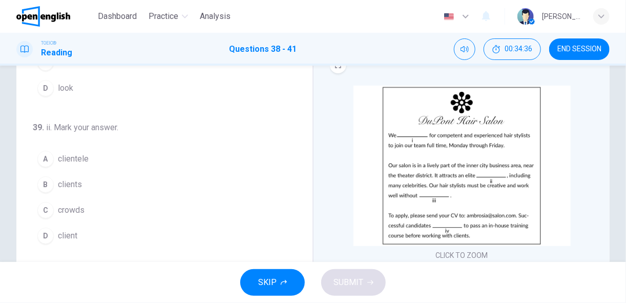
scroll to position [92, 0]
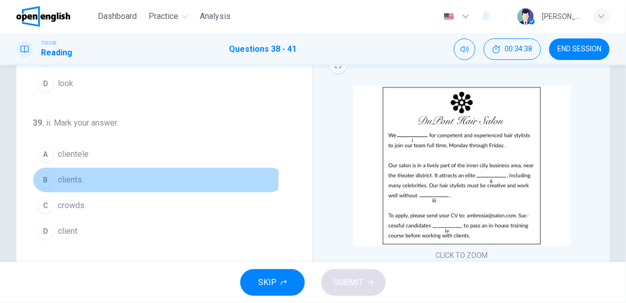
click at [67, 174] on span "clients" at bounding box center [70, 180] width 24 height 12
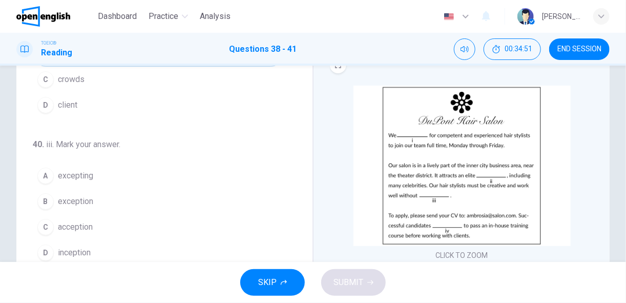
scroll to position [224, 0]
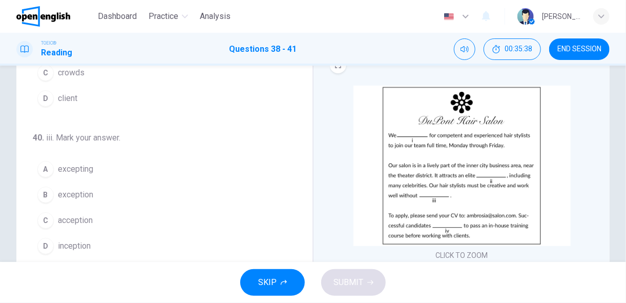
click at [101, 188] on button "B exception" at bounding box center [158, 195] width 251 height 26
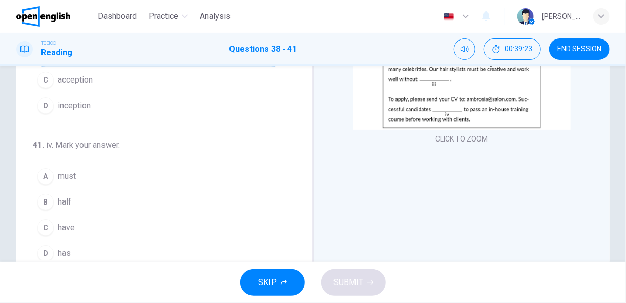
scroll to position [162, 0]
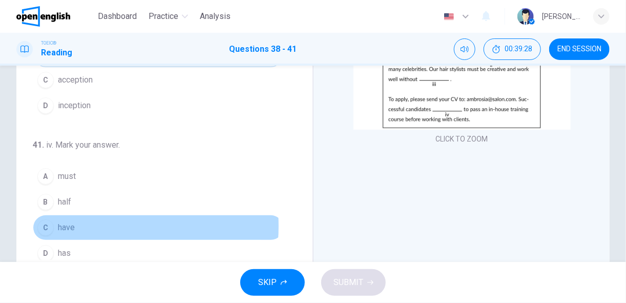
click at [68, 221] on span "have" at bounding box center [66, 227] width 17 height 12
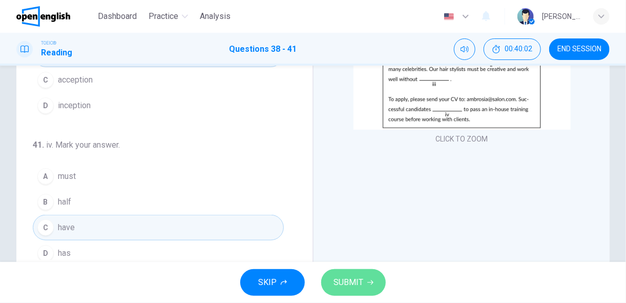
click at [350, 279] on span "SUBMIT" at bounding box center [348, 282] width 30 height 14
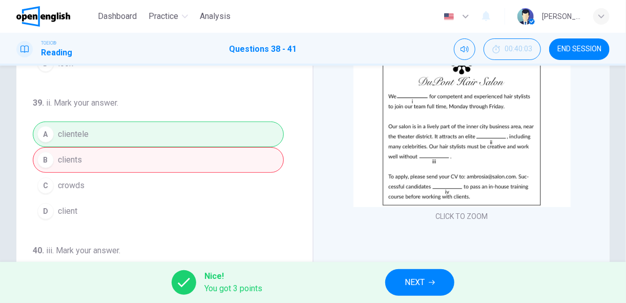
scroll to position [73, 0]
click at [428, 281] on button "NEXT" at bounding box center [419, 282] width 69 height 27
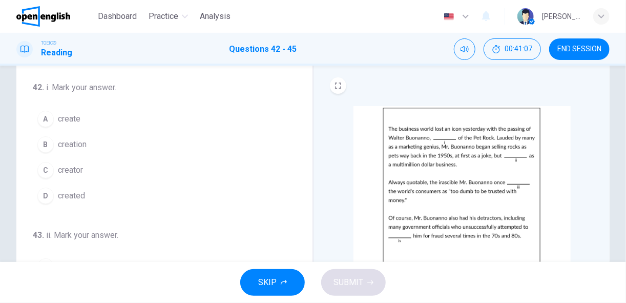
scroll to position [26, 0]
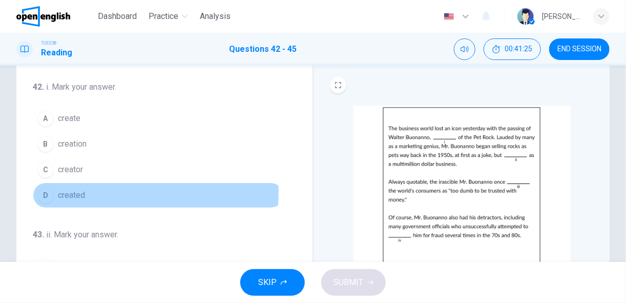
click at [84, 190] on span "created" at bounding box center [71, 195] width 27 height 12
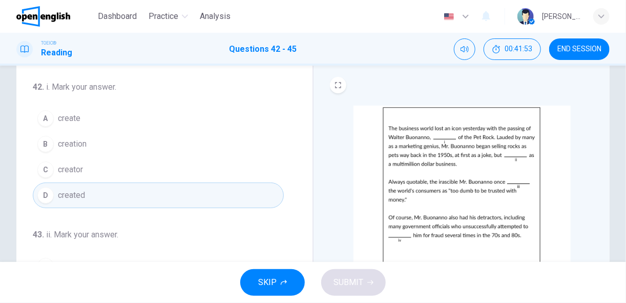
click at [77, 166] on span "creator" at bounding box center [70, 169] width 25 height 12
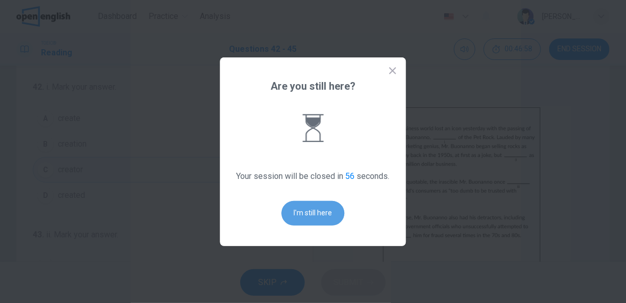
click at [309, 208] on button "I'm still here" at bounding box center [313, 213] width 63 height 25
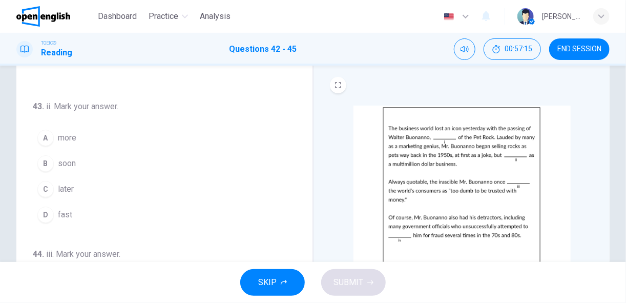
scroll to position [128, 0]
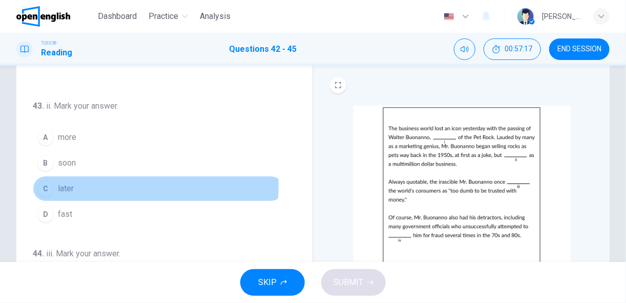
click at [82, 181] on button "C later" at bounding box center [158, 189] width 251 height 26
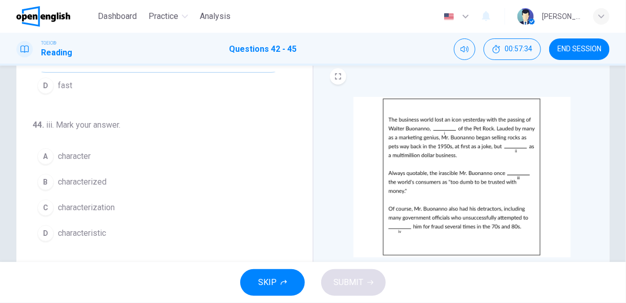
scroll to position [35, 0]
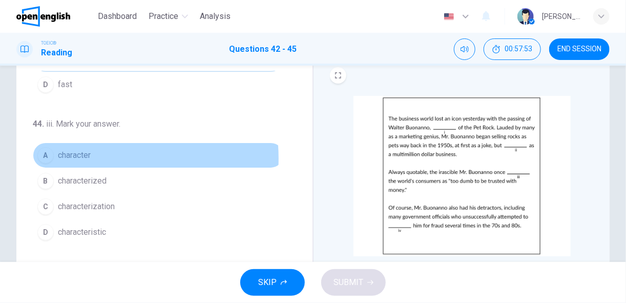
click at [88, 155] on span "character" at bounding box center [74, 155] width 33 height 12
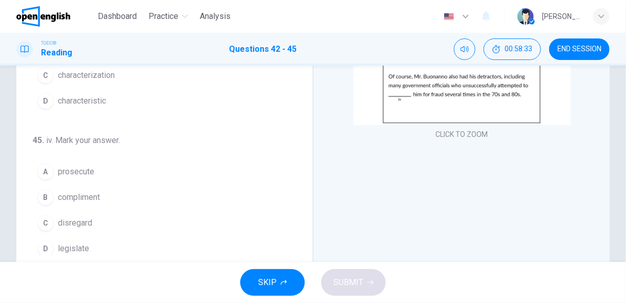
scroll to position [167, 0]
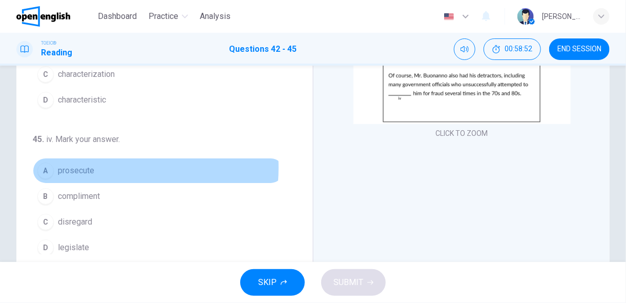
click at [91, 164] on span "prosecute" at bounding box center [76, 170] width 36 height 12
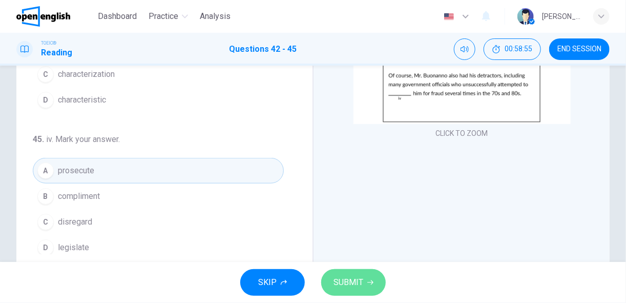
click at [348, 281] on span "SUBMIT" at bounding box center [348, 282] width 30 height 14
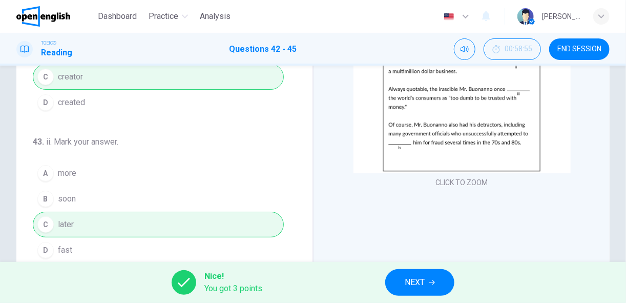
scroll to position [117, 0]
click at [427, 284] on button "NEXT" at bounding box center [419, 282] width 69 height 27
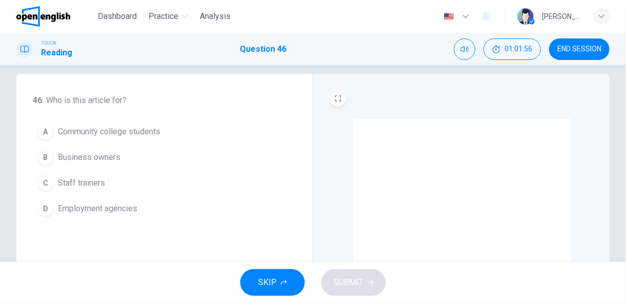
scroll to position [12, 0]
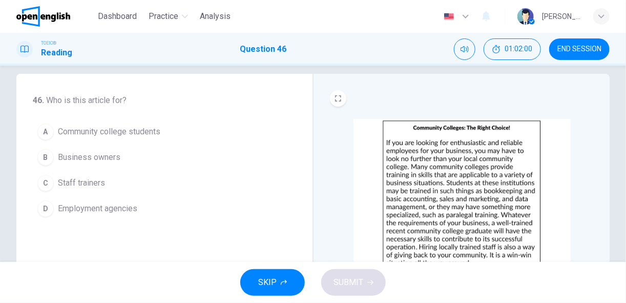
click at [167, 132] on button "A Community college students" at bounding box center [158, 132] width 251 height 26
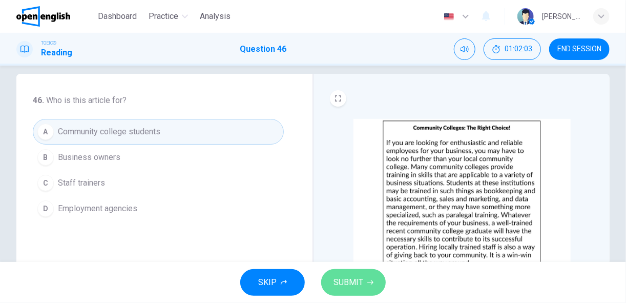
click at [347, 282] on span "SUBMIT" at bounding box center [348, 282] width 30 height 14
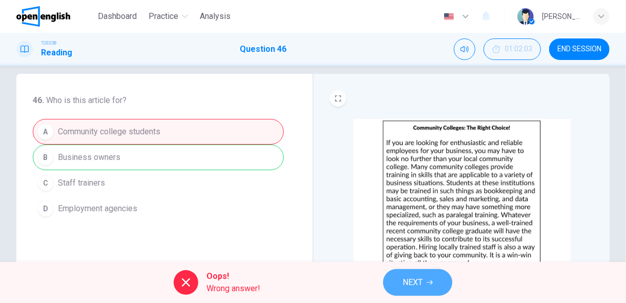
click at [422, 281] on span "NEXT" at bounding box center [412, 282] width 20 height 14
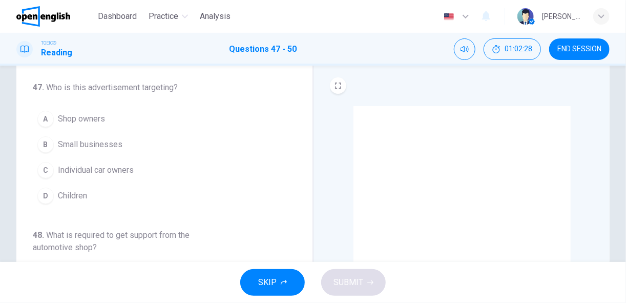
scroll to position [25, 0]
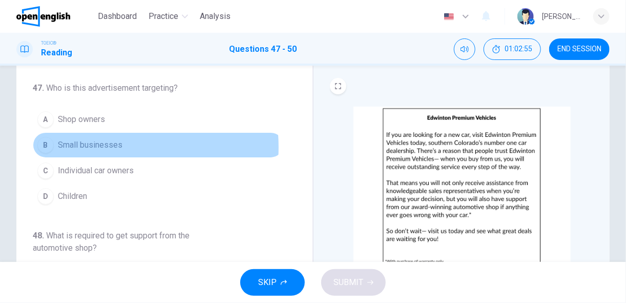
click at [100, 146] on span "Small businesses" at bounding box center [90, 145] width 65 height 12
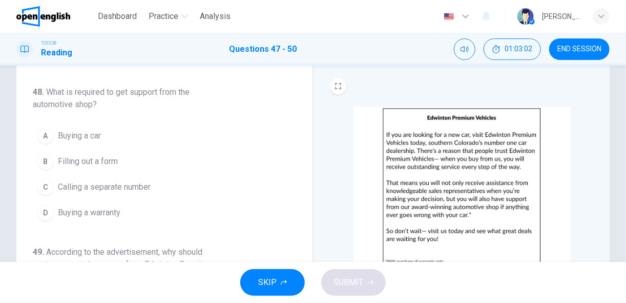
scroll to position [143, 0]
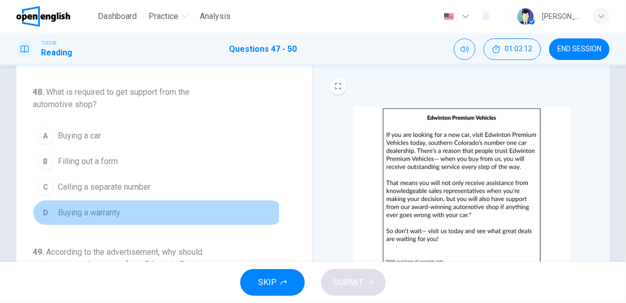
click at [146, 207] on button "D Buying a warranty" at bounding box center [158, 213] width 251 height 26
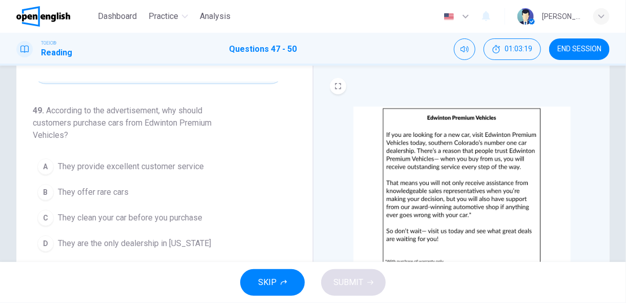
scroll to position [285, 0]
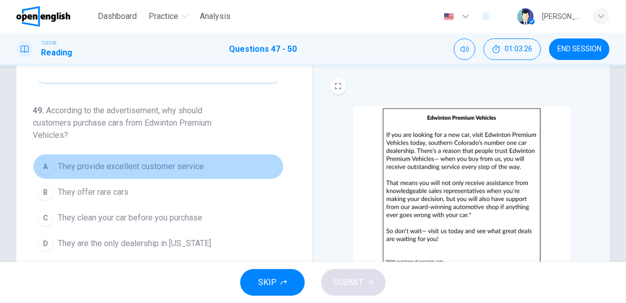
click at [194, 163] on span "They provide excellent customer service" at bounding box center [131, 166] width 146 height 12
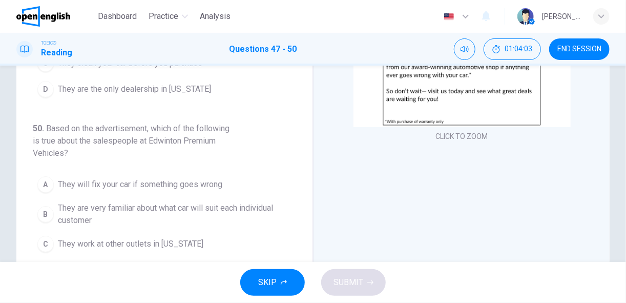
scroll to position [299, 0]
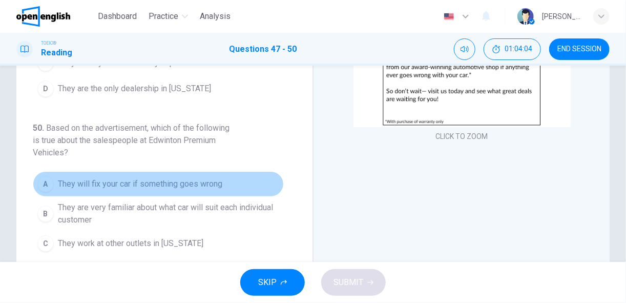
click at [194, 185] on button "A They will fix your car if something goes wrong" at bounding box center [158, 184] width 251 height 26
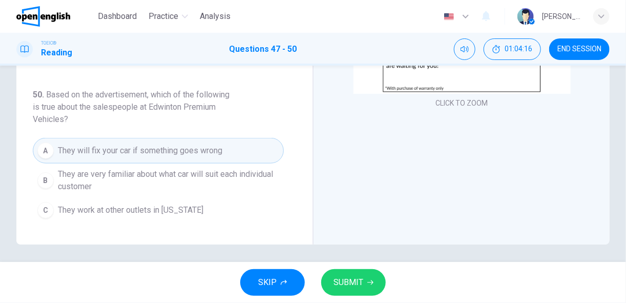
scroll to position [198, 0]
click at [361, 285] on span "SUBMIT" at bounding box center [348, 282] width 30 height 14
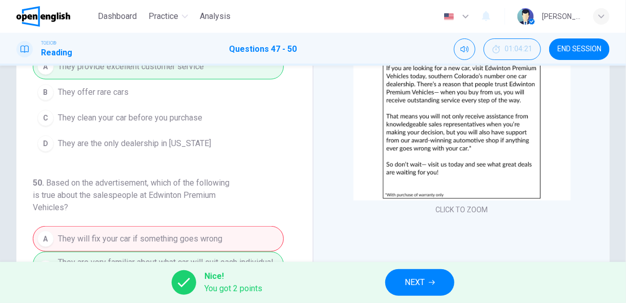
scroll to position [201, 0]
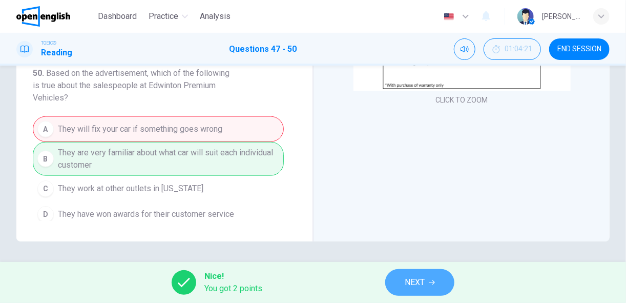
click at [417, 279] on span "NEXT" at bounding box center [414, 282] width 20 height 14
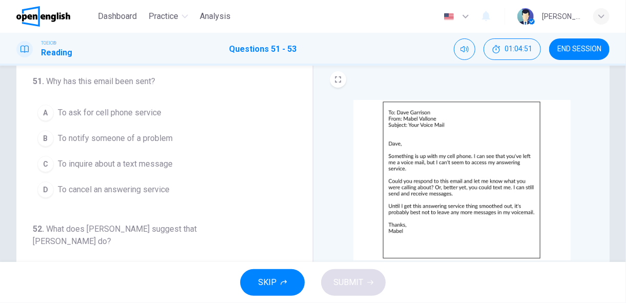
scroll to position [32, 0]
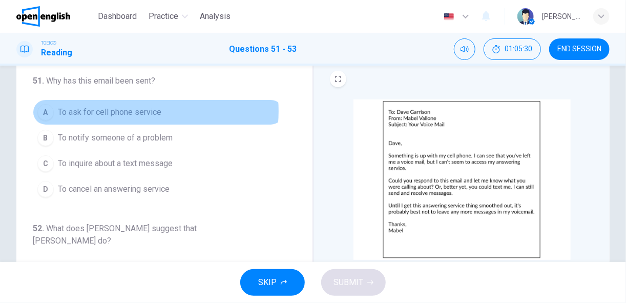
click at [135, 111] on span "To ask for cell phone service" at bounding box center [109, 112] width 103 height 12
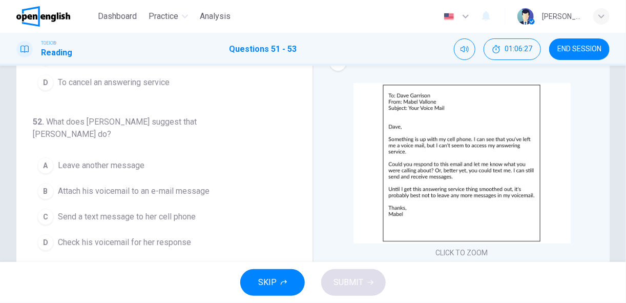
scroll to position [91, 0]
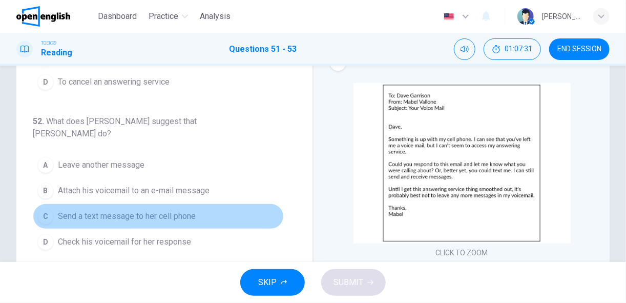
click at [186, 210] on span "Send a text message to her cell phone" at bounding box center [127, 216] width 138 height 12
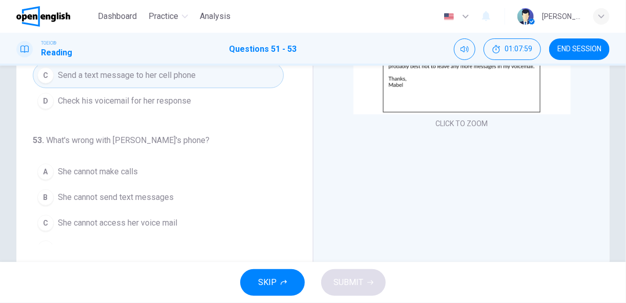
scroll to position [185, 0]
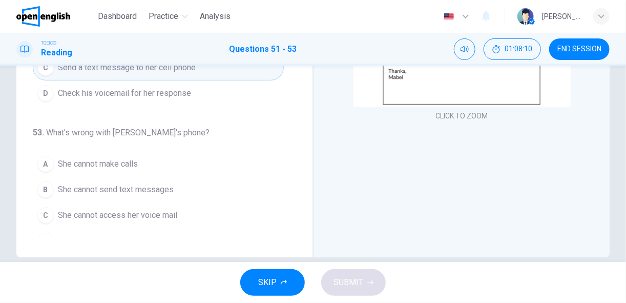
click at [196, 202] on button "C She cannot access her voice mail" at bounding box center [158, 215] width 251 height 26
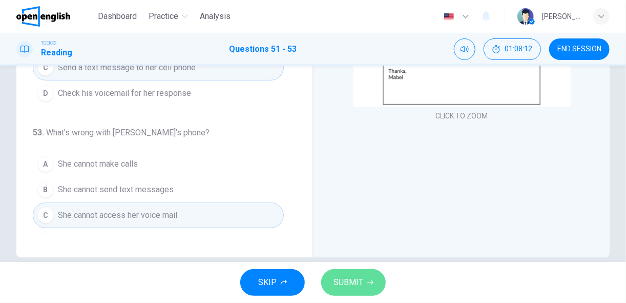
click at [339, 284] on span "SUBMIT" at bounding box center [348, 282] width 30 height 14
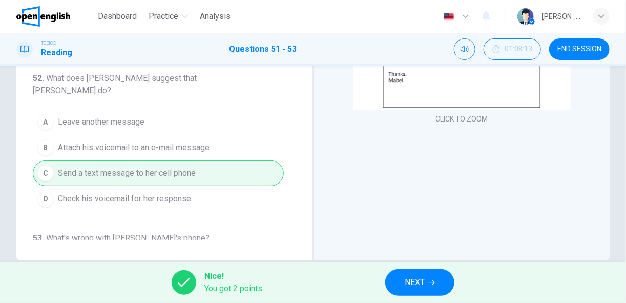
scroll to position [102, 0]
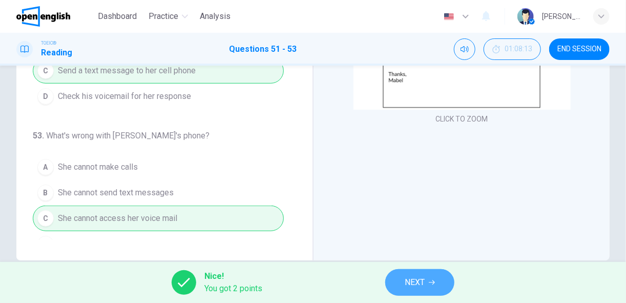
click at [410, 280] on span "NEXT" at bounding box center [414, 282] width 20 height 14
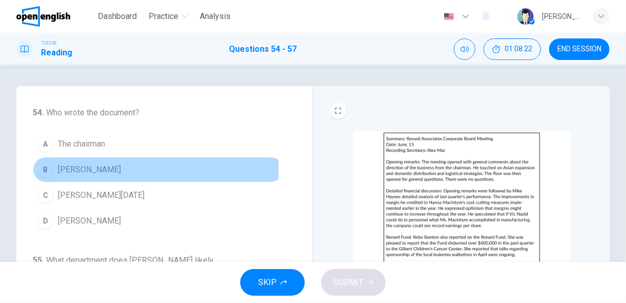
click at [48, 169] on div "B" at bounding box center [45, 169] width 16 height 16
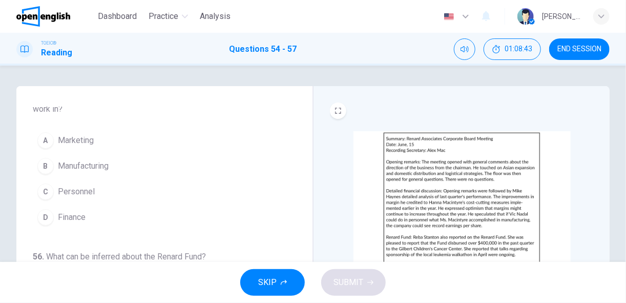
scroll to position [164, 0]
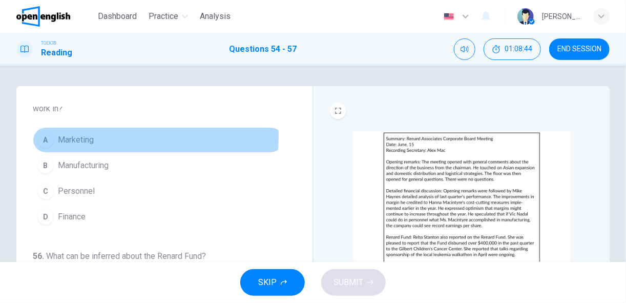
click at [71, 135] on span "Marketing" at bounding box center [76, 140] width 36 height 12
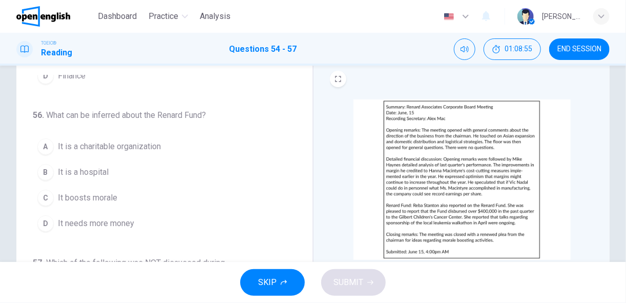
scroll to position [33, 0]
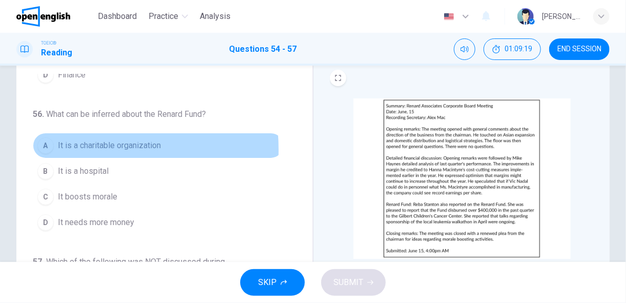
click at [60, 146] on span "It is a charitable organization" at bounding box center [109, 145] width 103 height 12
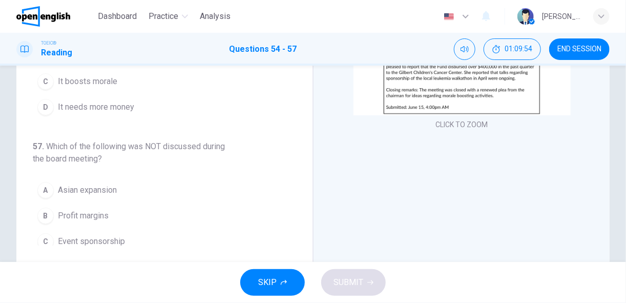
scroll to position [201, 0]
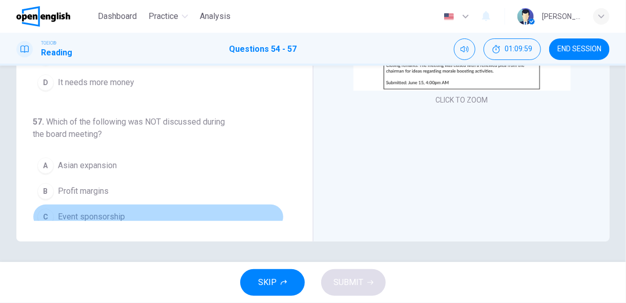
click at [194, 213] on button "C Event sponsorship" at bounding box center [158, 217] width 251 height 26
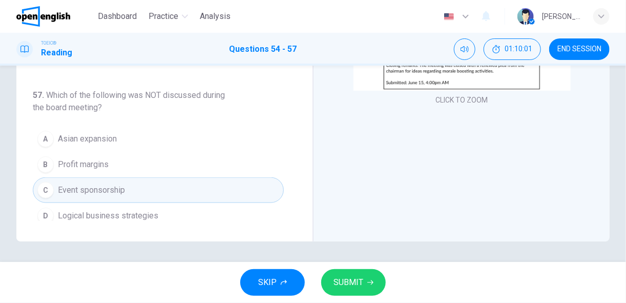
scroll to position [273, 0]
click at [342, 287] on span "SUBMIT" at bounding box center [348, 282] width 30 height 14
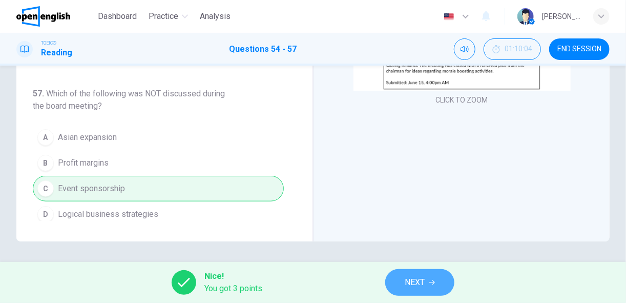
click at [418, 282] on span "NEXT" at bounding box center [414, 282] width 20 height 14
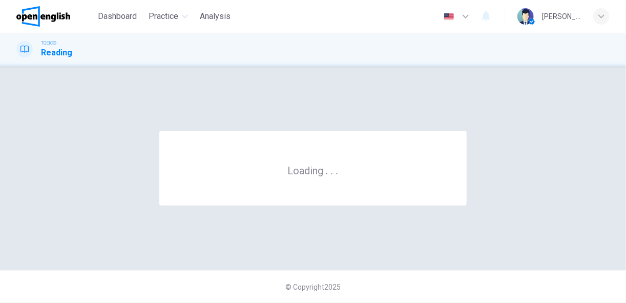
scroll to position [0, 0]
